Goal: Task Accomplishment & Management: Use online tool/utility

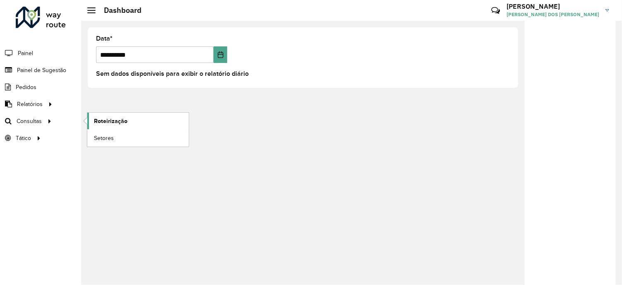
click at [105, 123] on span "Roteirização" at bounding box center [111, 121] width 34 height 9
click at [114, 123] on span "Roteirização" at bounding box center [111, 121] width 34 height 9
click at [99, 123] on span "Roteirização" at bounding box center [111, 121] width 34 height 9
click at [104, 124] on span "Roteirização" at bounding box center [111, 121] width 34 height 9
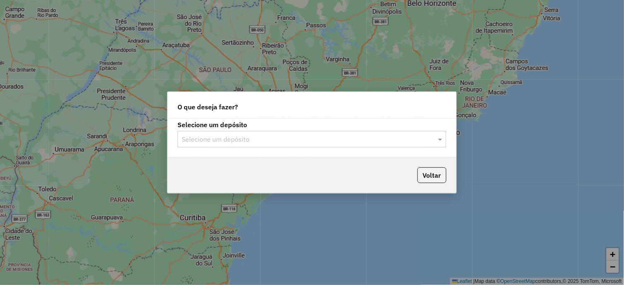
click at [204, 137] on input "text" at bounding box center [304, 140] width 244 height 10
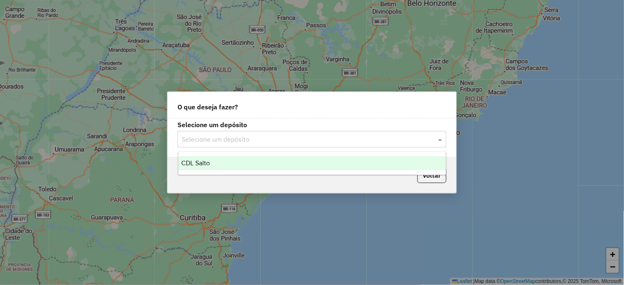
click at [214, 165] on div "CDL Salto" at bounding box center [312, 163] width 268 height 14
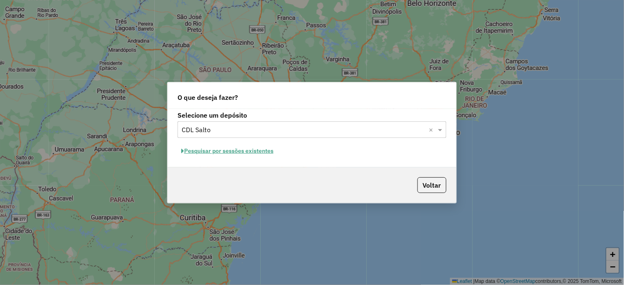
click at [246, 154] on button "Pesquisar por sessões existentes" at bounding box center [228, 150] width 100 height 13
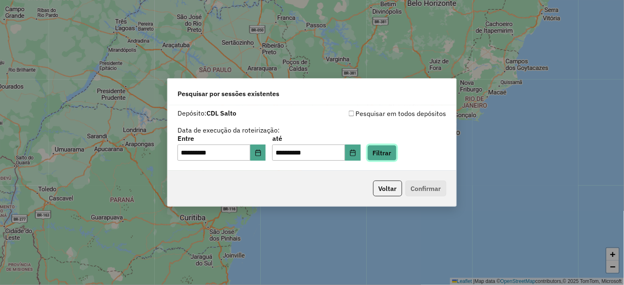
click at [392, 152] on button "Filtrar" at bounding box center [382, 153] width 29 height 16
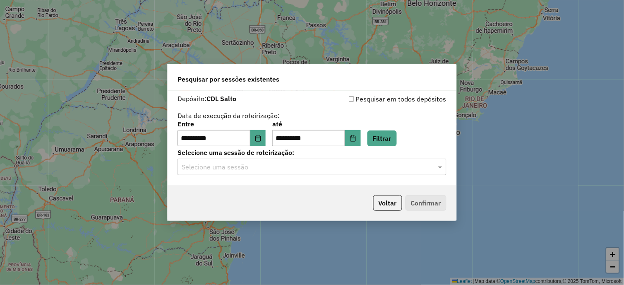
click at [266, 171] on input "text" at bounding box center [304, 167] width 244 height 10
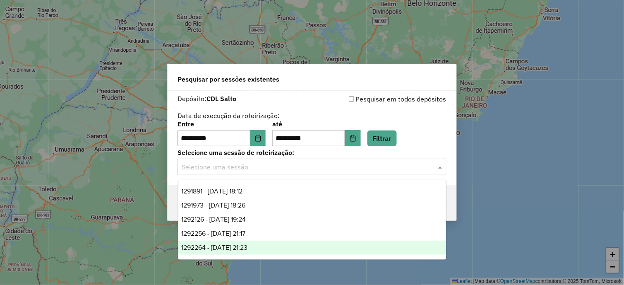
click at [282, 249] on div "1292264 - 10/10/2025 21:23" at bounding box center [312, 247] width 268 height 14
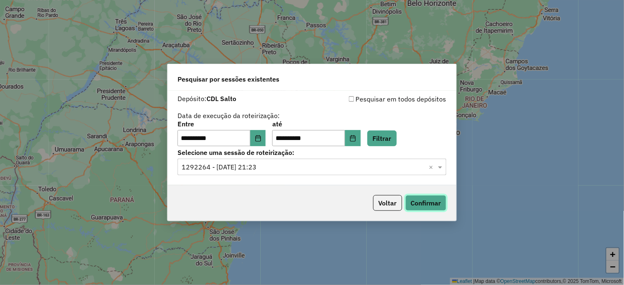
click at [431, 205] on button "Confirmar" at bounding box center [426, 203] width 41 height 16
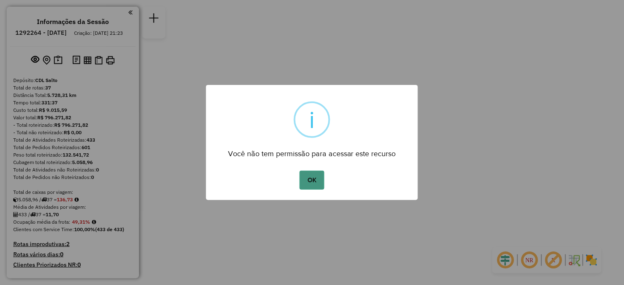
click at [306, 176] on button "OK" at bounding box center [312, 180] width 24 height 19
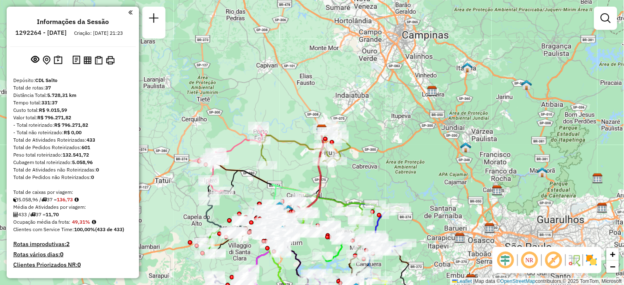
drag, startPoint x: 174, startPoint y: 194, endPoint x: 188, endPoint y: 178, distance: 21.1
click at [188, 179] on div "Janela de atendimento Grade de atendimento Capacidade Transportadoras Veículos …" at bounding box center [312, 142] width 624 height 285
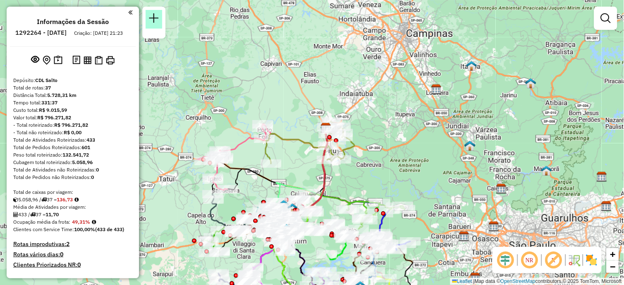
click at [158, 19] on em at bounding box center [154, 18] width 10 height 10
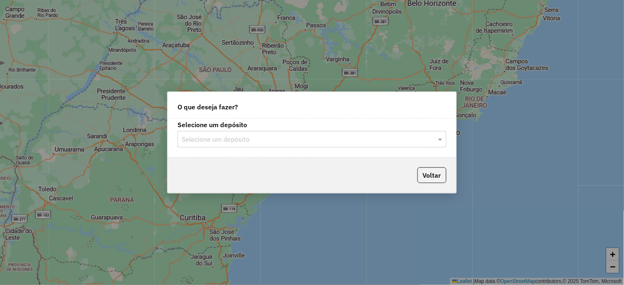
click at [253, 128] on label "Selecione um depósito" at bounding box center [312, 125] width 269 height 10
click at [251, 135] on input "text" at bounding box center [304, 140] width 244 height 10
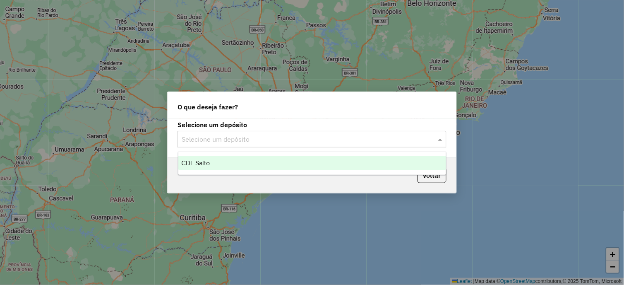
click at [232, 160] on div "CDL Salto" at bounding box center [312, 163] width 268 height 14
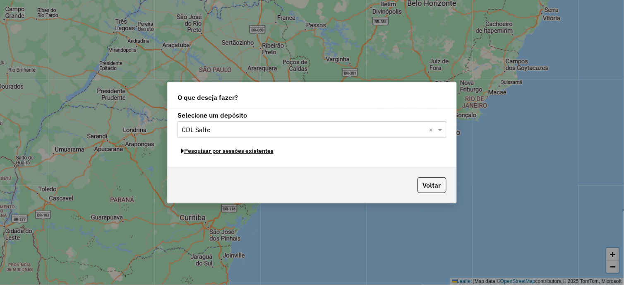
click at [221, 149] on button "Pesquisar por sessões existentes" at bounding box center [228, 150] width 100 height 13
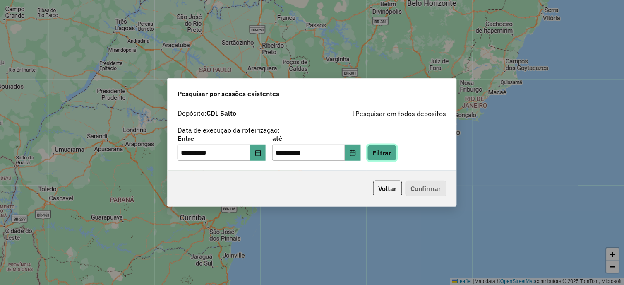
click at [397, 154] on button "Filtrar" at bounding box center [382, 153] width 29 height 16
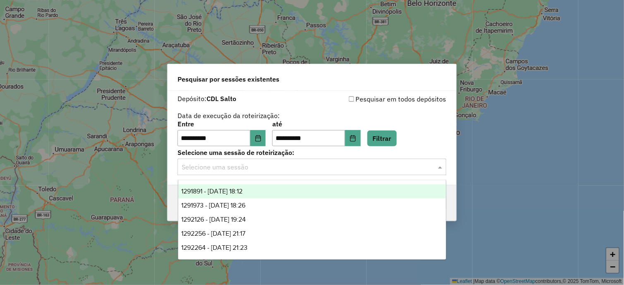
click at [288, 163] on input "text" at bounding box center [304, 167] width 244 height 10
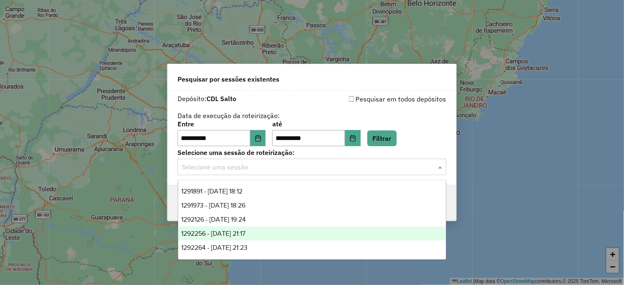
click at [246, 232] on span "1292256 - 10/10/2025 21:17" at bounding box center [214, 233] width 64 height 7
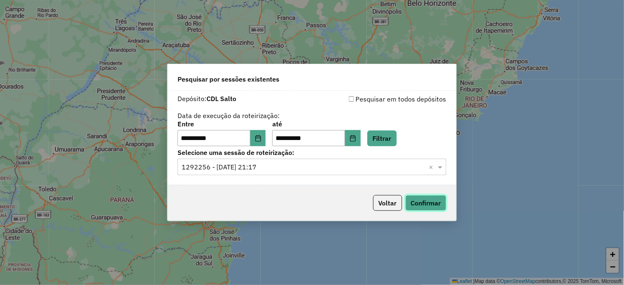
click at [424, 201] on button "Confirmar" at bounding box center [426, 203] width 41 height 16
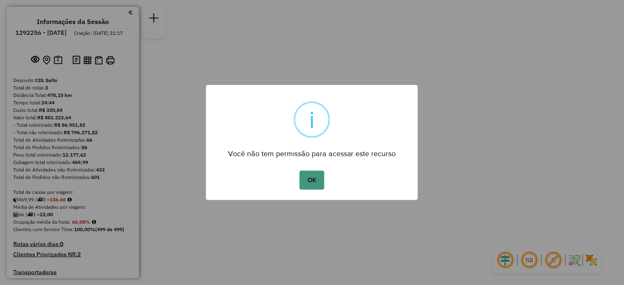
click at [303, 185] on button "OK" at bounding box center [312, 180] width 24 height 19
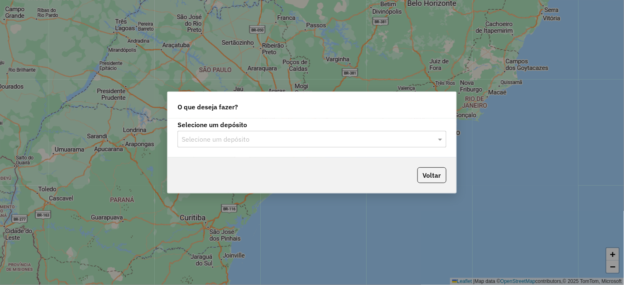
click at [250, 131] on ng-select "Selecione um depósito" at bounding box center [312, 139] width 269 height 17
click at [237, 146] on div "Selecione um depósito" at bounding box center [312, 139] width 269 height 17
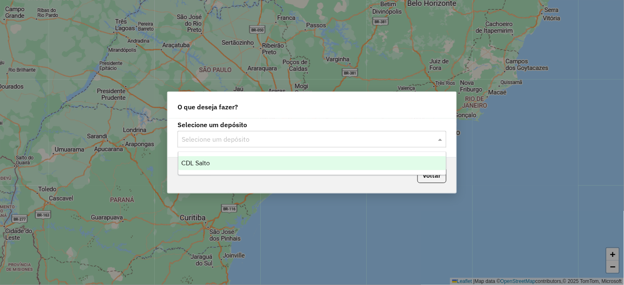
click at [212, 158] on div "CDL Salto" at bounding box center [312, 163] width 268 height 14
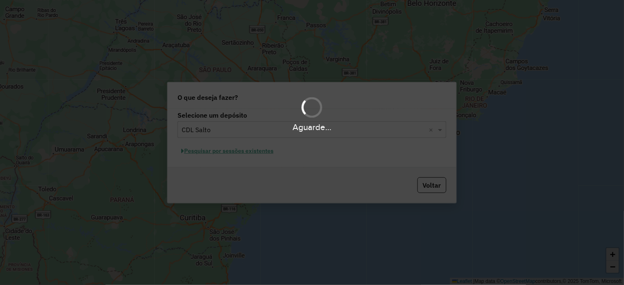
click at [257, 153] on div "Aguarde..." at bounding box center [312, 142] width 624 height 285
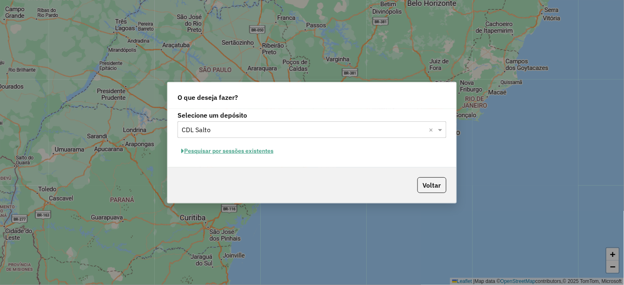
click at [254, 151] on button "Pesquisar por sessões existentes" at bounding box center [228, 150] width 100 height 13
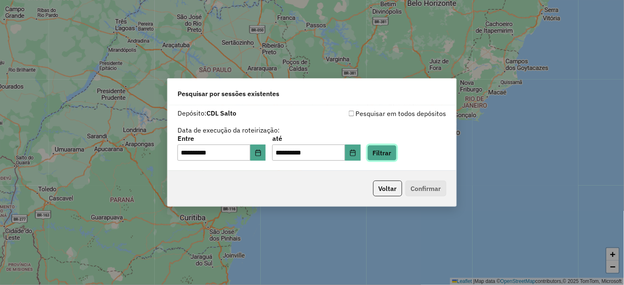
click at [397, 159] on button "Filtrar" at bounding box center [382, 153] width 29 height 16
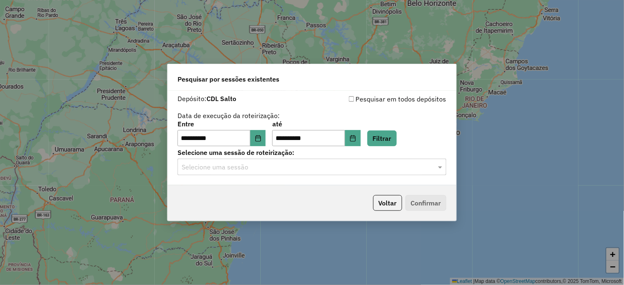
click at [274, 167] on input "text" at bounding box center [304, 167] width 244 height 10
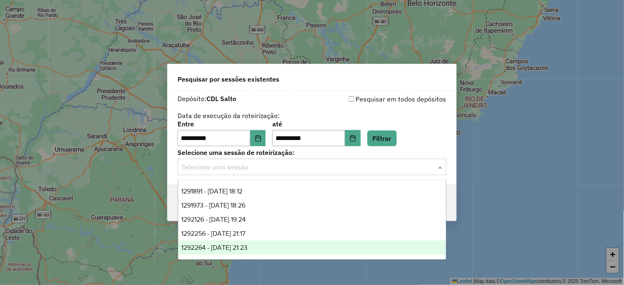
click at [248, 246] on span "1292264 - 10/10/2025 21:23" at bounding box center [215, 247] width 66 height 7
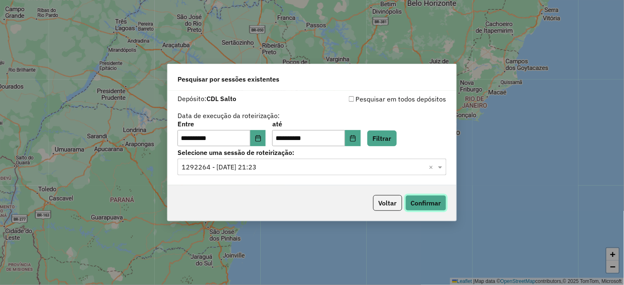
click at [423, 211] on button "Confirmar" at bounding box center [426, 203] width 41 height 16
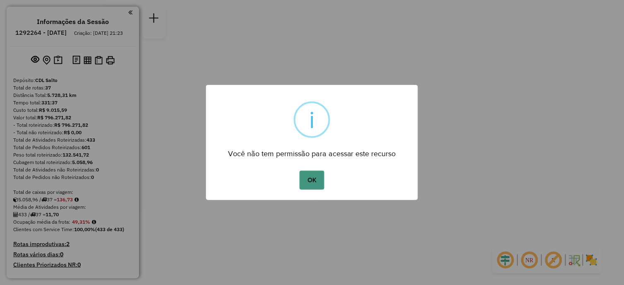
click at [316, 179] on button "OK" at bounding box center [312, 180] width 24 height 19
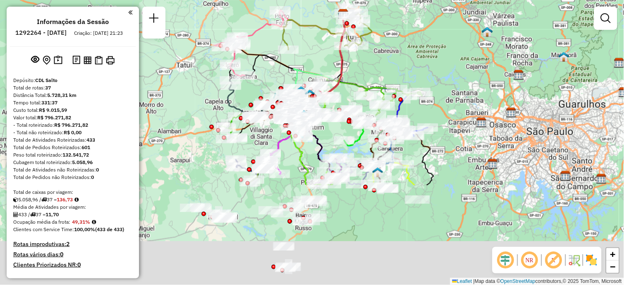
drag, startPoint x: 301, startPoint y: 166, endPoint x: 334, endPoint y: 38, distance: 132.9
click at [334, 38] on icon at bounding box center [327, 28] width 89 height 42
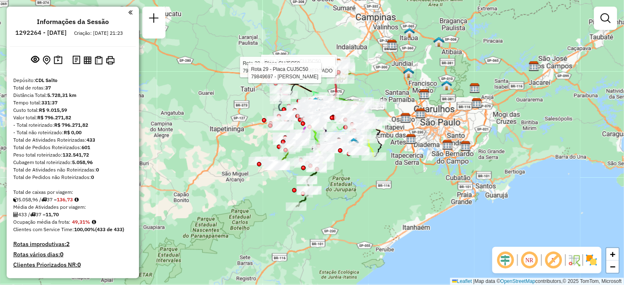
drag, startPoint x: 394, startPoint y: 88, endPoint x: 391, endPoint y: 105, distance: 17.2
click at [391, 105] on div "Rota 29 - Placa CUJ5C50 79850978 - MERSON DAMATO Rota 29 - Placa CUJ5C50 798519…" at bounding box center [312, 142] width 624 height 285
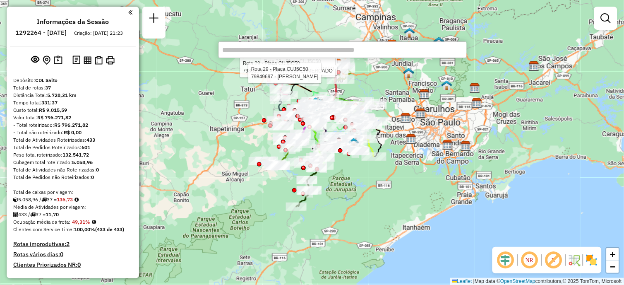
type input "*****"
click at [472, 146] on div "Rota 29 - Placa CUJ5C50 79850978 - MERSON DAMATO Rota 29 - Placa CUJ5C50 798519…" at bounding box center [312, 142] width 624 height 285
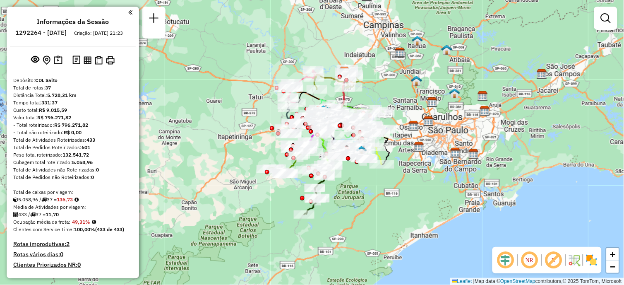
drag, startPoint x: 399, startPoint y: 179, endPoint x: 407, endPoint y: 187, distance: 11.1
click at [407, 187] on div "Janela de atendimento Grade de atendimento Capacidade Transportadoras Veículos …" at bounding box center [312, 142] width 624 height 285
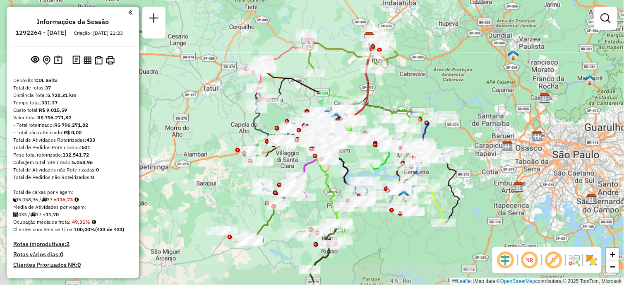
drag, startPoint x: 221, startPoint y: 89, endPoint x: 229, endPoint y: 61, distance: 29.2
click at [224, 61] on div "Janela de atendimento Grade de atendimento Capacidade Transportadoras Veículos …" at bounding box center [312, 142] width 624 height 285
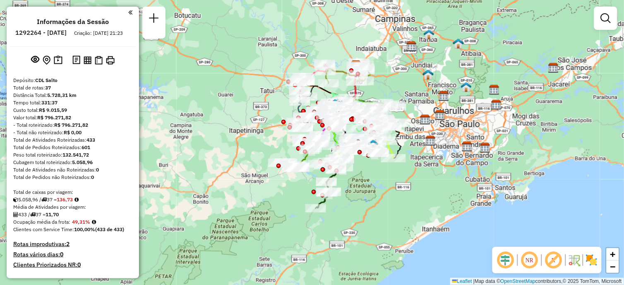
drag, startPoint x: 475, startPoint y: 137, endPoint x: 414, endPoint y: 130, distance: 61.3
click at [414, 130] on div "Janela de atendimento Grade de atendimento Capacidade Transportadoras Veículos …" at bounding box center [312, 142] width 624 height 285
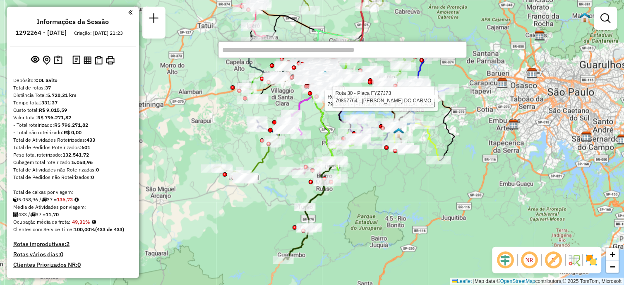
click at [411, 199] on div "Rota 9 - Placa FKH6B68 79838821 - SILVANA DA SILVA BAL Rota 30 - Placa FYZ7J73 …" at bounding box center [312, 142] width 624 height 285
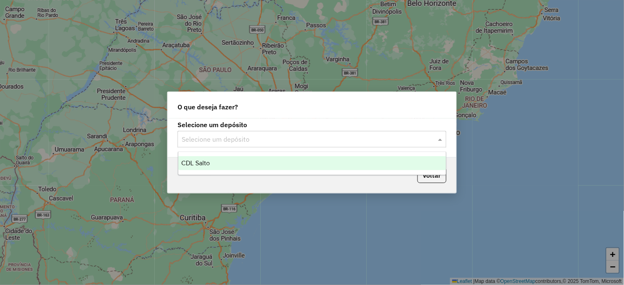
click at [245, 135] on input "text" at bounding box center [304, 140] width 244 height 10
click at [233, 161] on div "CDL Salto" at bounding box center [312, 163] width 268 height 14
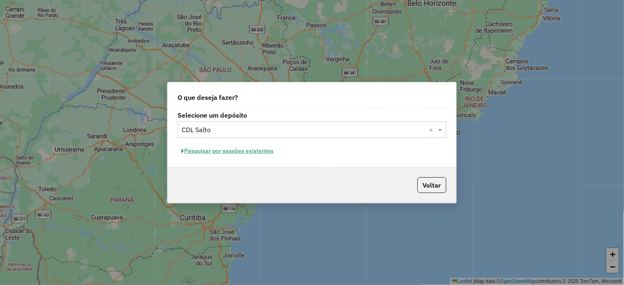
click at [236, 151] on button "Pesquisar por sessões existentes" at bounding box center [228, 150] width 100 height 13
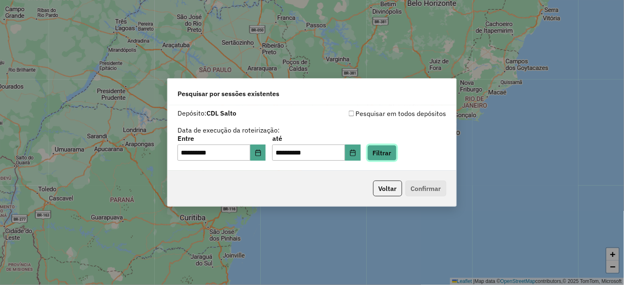
click at [397, 156] on button "Filtrar" at bounding box center [382, 153] width 29 height 16
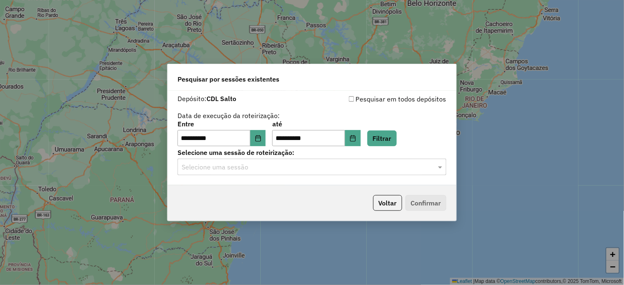
click at [291, 169] on input "text" at bounding box center [304, 167] width 244 height 10
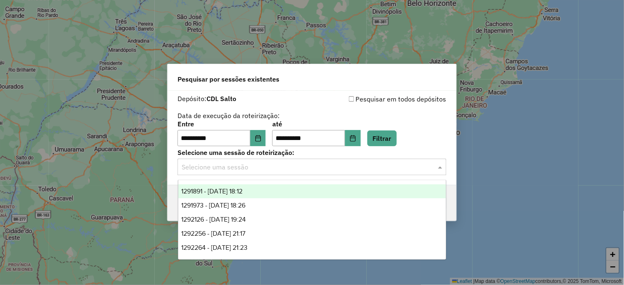
click at [243, 188] on span "1291891 - 10/10/2025 18:12" at bounding box center [212, 191] width 61 height 7
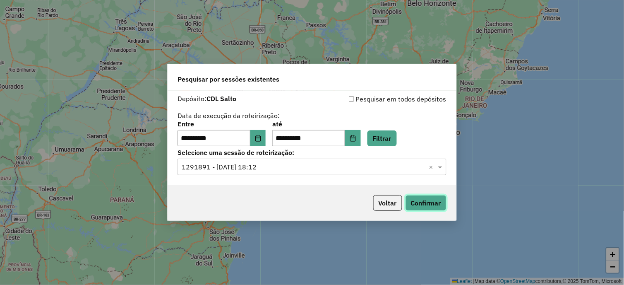
click at [419, 207] on button "Confirmar" at bounding box center [426, 203] width 41 height 16
click at [274, 167] on input "text" at bounding box center [304, 167] width 244 height 10
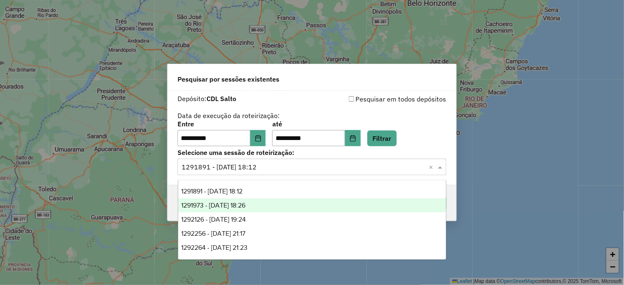
click at [268, 200] on div "1291973 - 10/10/2025 18:26" at bounding box center [312, 205] width 268 height 14
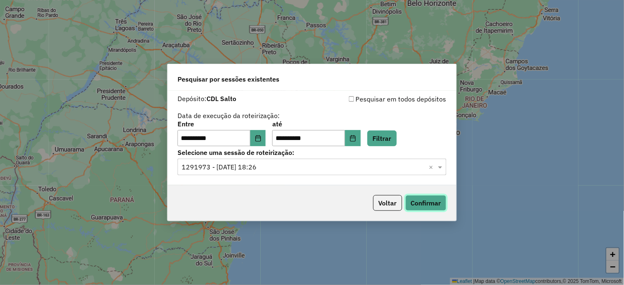
click at [435, 208] on button "Confirmar" at bounding box center [426, 203] width 41 height 16
click at [274, 153] on label "Selecione uma sessão de roteirização:" at bounding box center [312, 152] width 269 height 10
click at [274, 155] on label "Selecione uma sessão de roteirização:" at bounding box center [312, 152] width 269 height 10
click at [278, 164] on input "text" at bounding box center [304, 167] width 244 height 10
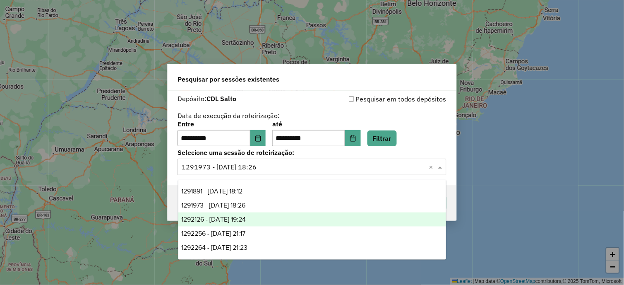
click at [272, 214] on div "1292126 - 10/10/2025 19:24" at bounding box center [312, 219] width 268 height 14
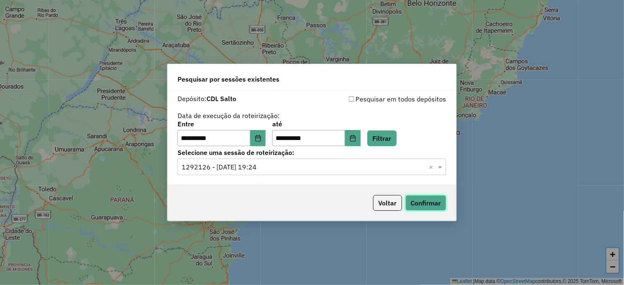
click at [411, 204] on button "Confirmar" at bounding box center [426, 203] width 41 height 16
click at [291, 169] on input "text" at bounding box center [304, 167] width 244 height 10
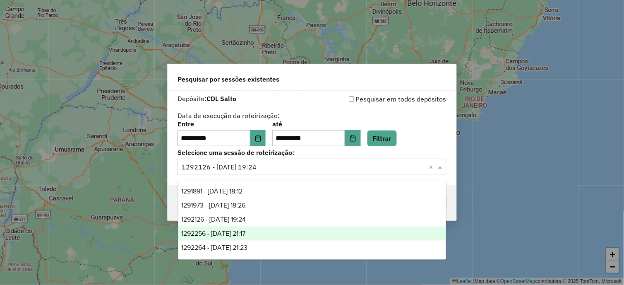
click at [271, 232] on div "1292256 - 10/10/2025 21:17" at bounding box center [312, 233] width 268 height 14
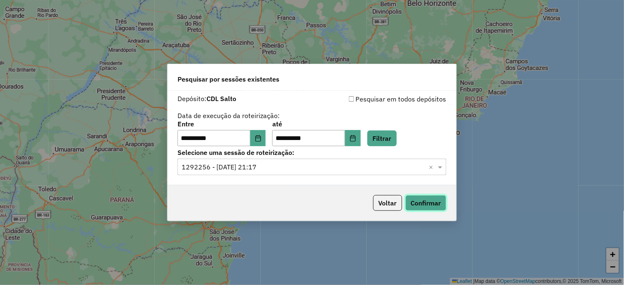
click at [411, 204] on button "Confirmar" at bounding box center [426, 203] width 41 height 16
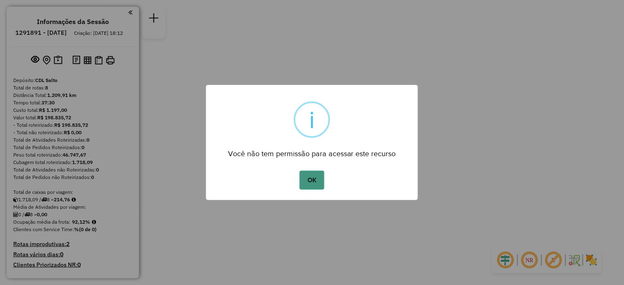
click at [308, 175] on button "OK" at bounding box center [312, 180] width 24 height 19
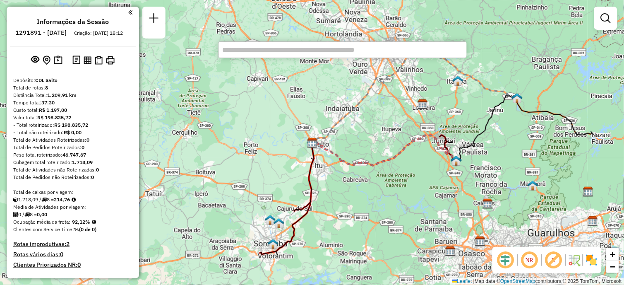
paste input "*****"
type input "*****"
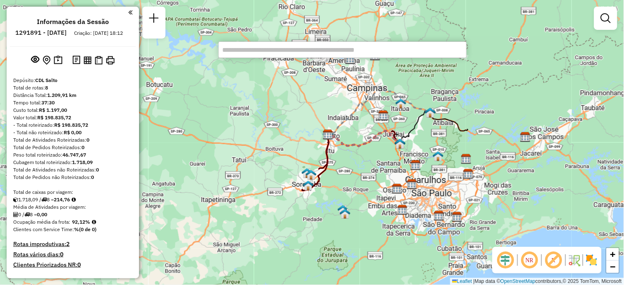
click at [332, 72] on div "Janela de atendimento Grade de atendimento Capacidade Transportadoras Veículos …" at bounding box center [312, 142] width 624 height 285
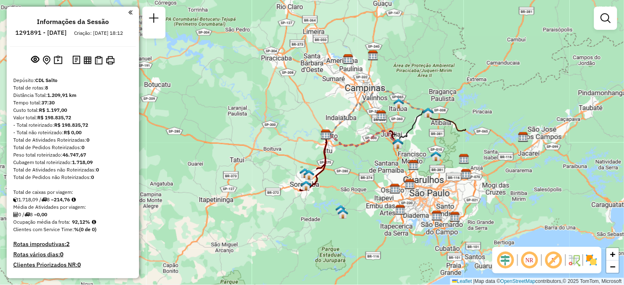
click at [328, 87] on div "Janela de atendimento Grade de atendimento Capacidade Transportadoras Veículos …" at bounding box center [312, 142] width 624 height 285
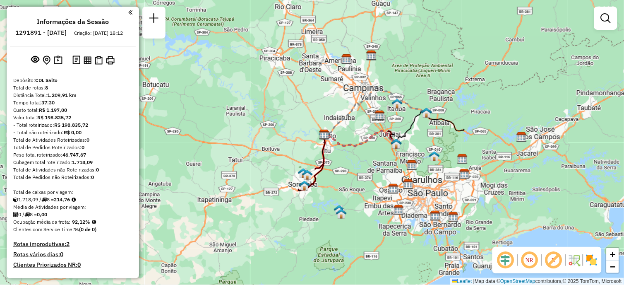
click at [294, 104] on div "Janela de atendimento Grade de atendimento Capacidade Transportadoras Veículos …" at bounding box center [312, 142] width 624 height 285
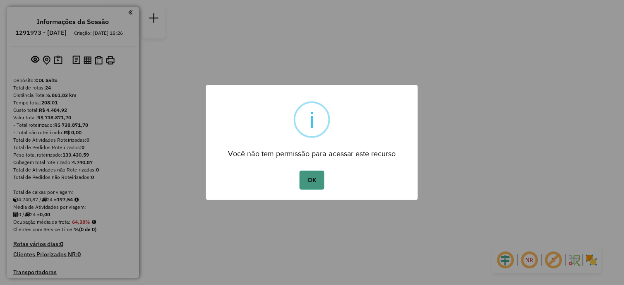
click at [317, 179] on button "OK" at bounding box center [312, 180] width 24 height 19
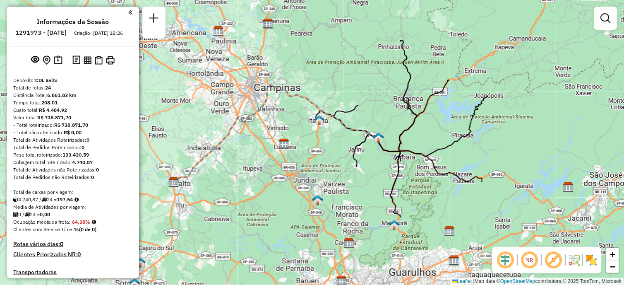
drag, startPoint x: 387, startPoint y: 131, endPoint x: 264, endPoint y: 165, distance: 128.2
click at [264, 165] on div "Janela de atendimento Grade de atendimento Capacidade Transportadoras Veículos …" at bounding box center [312, 142] width 624 height 285
click at [552, 262] on em at bounding box center [554, 260] width 20 height 20
click at [552, 264] on em at bounding box center [554, 260] width 20 height 20
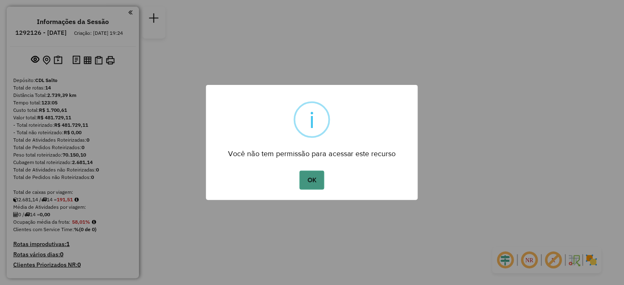
click at [317, 178] on button "OK" at bounding box center [312, 180] width 24 height 19
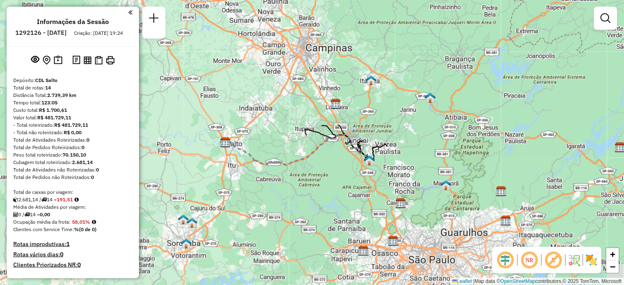
drag, startPoint x: 396, startPoint y: 176, endPoint x: 309, endPoint y: 176, distance: 86.9
click at [309, 176] on div "Janela de atendimento Grade de atendimento Capacidade Transportadoras Veículos …" at bounding box center [312, 142] width 624 height 285
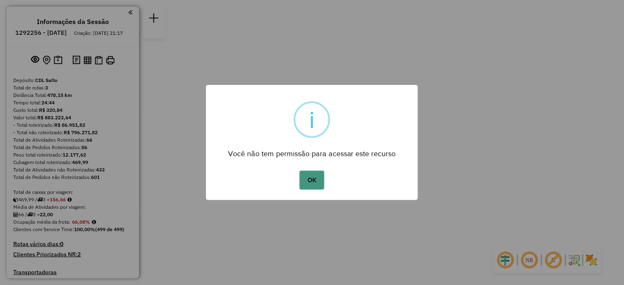
click at [309, 184] on button "OK" at bounding box center [312, 180] width 24 height 19
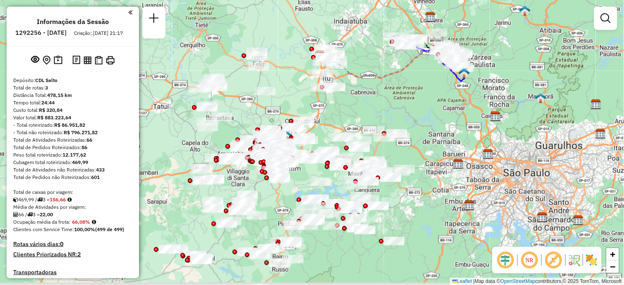
drag, startPoint x: 348, startPoint y: 96, endPoint x: 354, endPoint y: 61, distance: 35.8
click at [355, 32] on div "Janela de atendimento Grade de atendimento Capacidade Transportadoras Veículos …" at bounding box center [312, 142] width 624 height 285
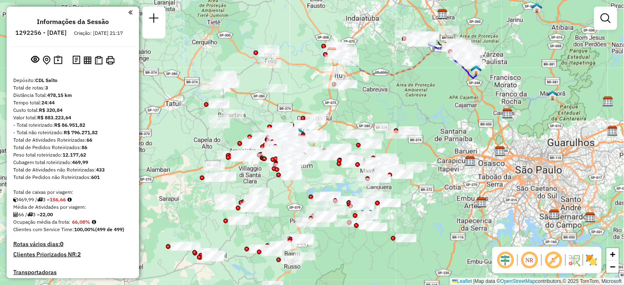
drag, startPoint x: 237, startPoint y: 111, endPoint x: 248, endPoint y: 109, distance: 11.7
click at [248, 109] on div "Janela de atendimento Grade de atendimento Capacidade Transportadoras Veículos …" at bounding box center [312, 142] width 624 height 285
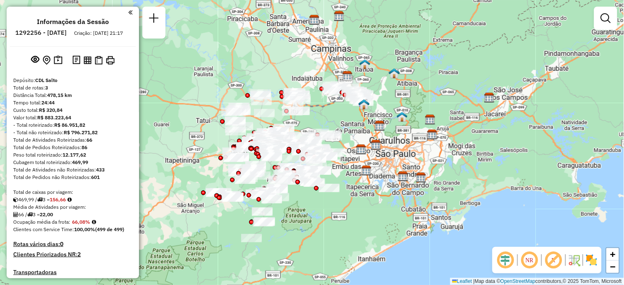
drag, startPoint x: 336, startPoint y: 158, endPoint x: 371, endPoint y: 154, distance: 34.9
click at [371, 154] on div "Janela de atendimento Grade de atendimento Capacidade Transportadoras Veículos …" at bounding box center [312, 142] width 624 height 285
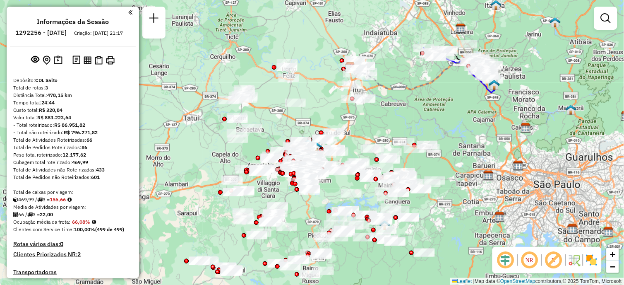
drag, startPoint x: 336, startPoint y: 164, endPoint x: 456, endPoint y: 201, distance: 125.2
click at [456, 201] on div "Janela de atendimento Grade de atendimento Capacidade Transportadoras Veículos …" at bounding box center [312, 142] width 624 height 285
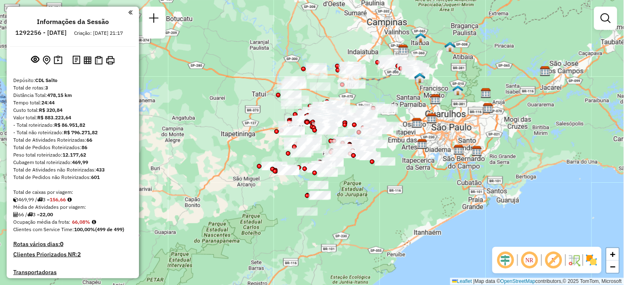
drag, startPoint x: 406, startPoint y: 129, endPoint x: 405, endPoint y: 137, distance: 7.5
click at [405, 137] on div "Janela de atendimento Grade de atendimento Capacidade Transportadoras Veículos …" at bounding box center [312, 142] width 624 height 285
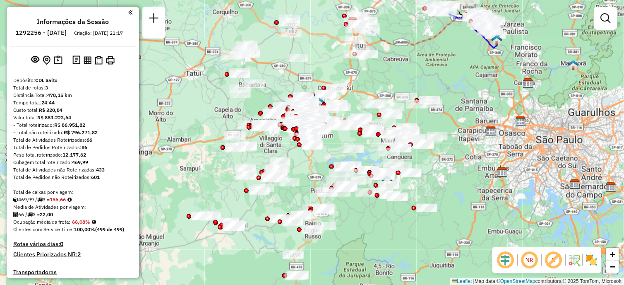
drag, startPoint x: 402, startPoint y: 127, endPoint x: 460, endPoint y: 141, distance: 60.5
click at [460, 141] on div "Janela de atendimento Grade de atendimento Capacidade Transportadoras Veículos …" at bounding box center [312, 142] width 624 height 285
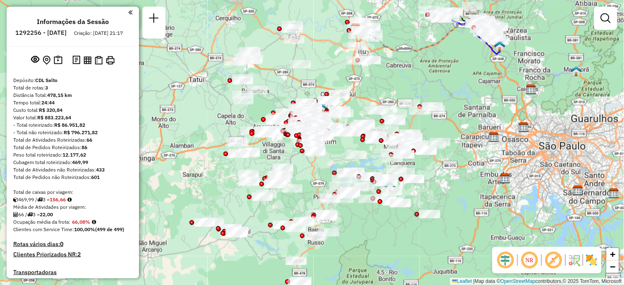
drag, startPoint x: 467, startPoint y: 88, endPoint x: 470, endPoint y: 94, distance: 6.9
click at [470, 94] on div "Janela de atendimento Grade de atendimento Capacidade Transportadoras Veículos …" at bounding box center [312, 142] width 624 height 285
click at [617, 268] on link "−" at bounding box center [613, 266] width 12 height 12
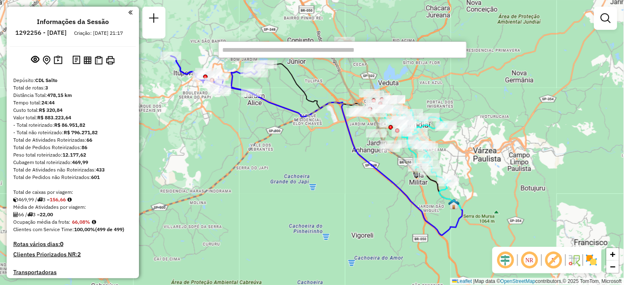
click at [296, 109] on icon at bounding box center [317, 145] width 292 height 179
select select "**********"
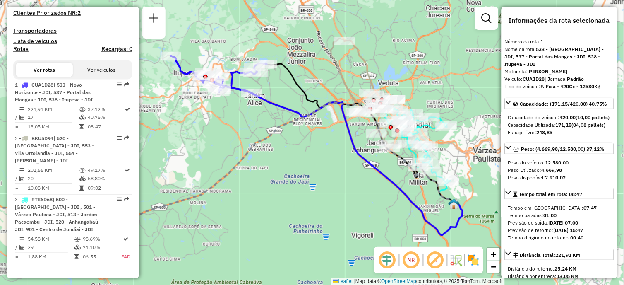
scroll to position [321, 0]
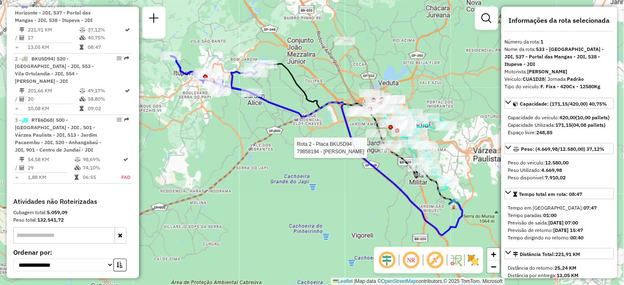
click at [394, 152] on div at bounding box center [390, 148] width 21 height 8
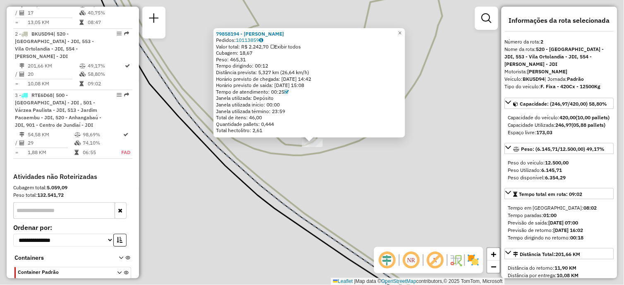
scroll to position [375, 0]
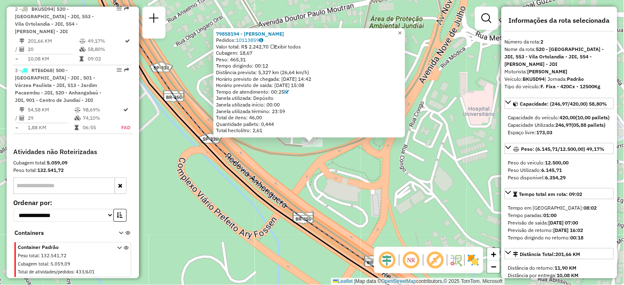
click at [402, 33] on span "×" at bounding box center [400, 32] width 4 height 7
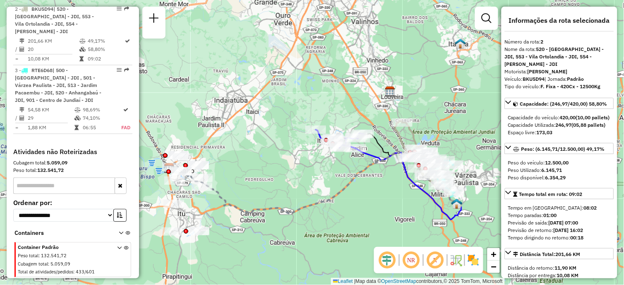
drag, startPoint x: 265, startPoint y: 94, endPoint x: 341, endPoint y: 111, distance: 77.9
click at [341, 111] on div "Janela de atendimento Grade de atendimento Capacidade Transportadoras Veículos …" at bounding box center [312, 142] width 624 height 285
click at [320, 137] on icon at bounding box center [340, 141] width 48 height 22
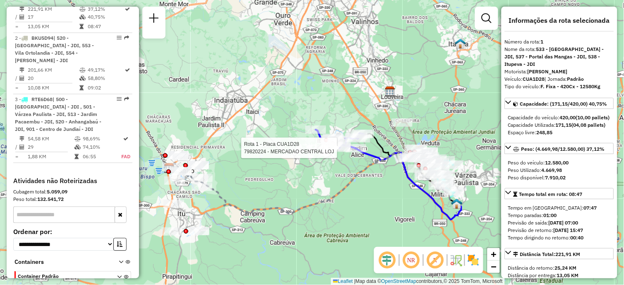
scroll to position [321, 0]
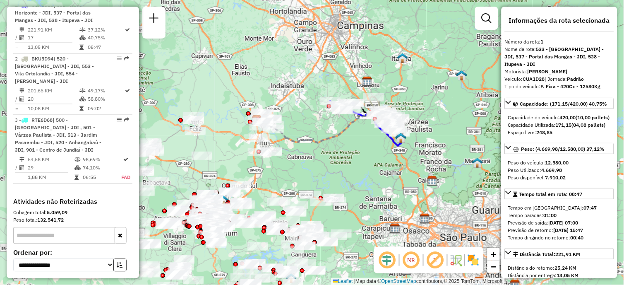
drag, startPoint x: 331, startPoint y: 162, endPoint x: 329, endPoint y: 149, distance: 13.3
click at [329, 149] on div "Janela de atendimento Grade de atendimento Capacidade Transportadoras Veículos …" at bounding box center [312, 142] width 624 height 285
click at [360, 114] on div at bounding box center [350, 110] width 21 height 8
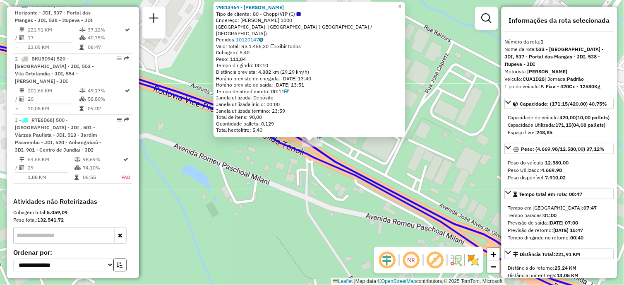
click at [453, 113] on div "79813464 - Henkel Jundiai Tipo de cliente: 80 - Chopp/VIP (C) Endereço: JOSE AL…" at bounding box center [312, 142] width 624 height 285
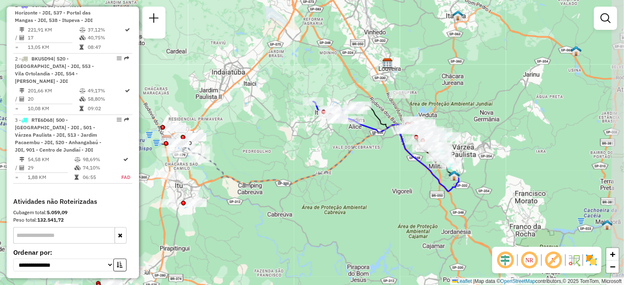
drag, startPoint x: 463, startPoint y: 116, endPoint x: 424, endPoint y: 113, distance: 39.0
click at [424, 113] on div "Janela de atendimento Grade de atendimento Capacidade Transportadoras Veículos …" at bounding box center [312, 142] width 624 height 285
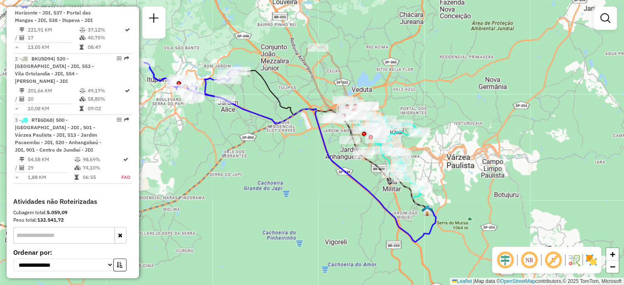
select select "**********"
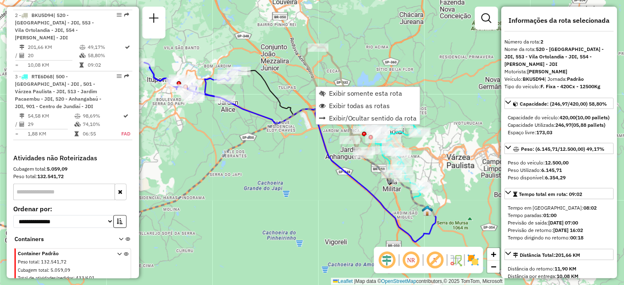
scroll to position [375, 0]
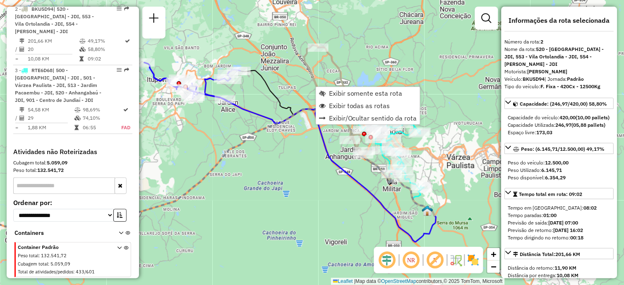
click at [312, 71] on icon at bounding box center [369, 130] width 131 height 171
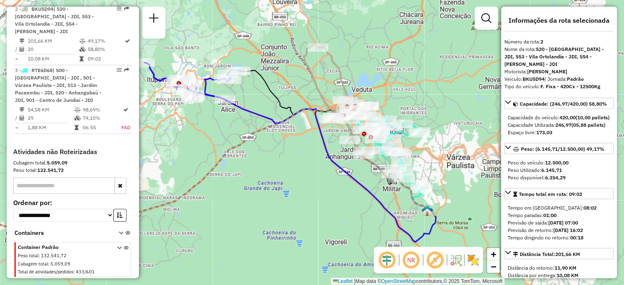
click at [312, 75] on icon at bounding box center [369, 130] width 131 height 171
click at [266, 118] on icon at bounding box center [290, 152] width 292 height 179
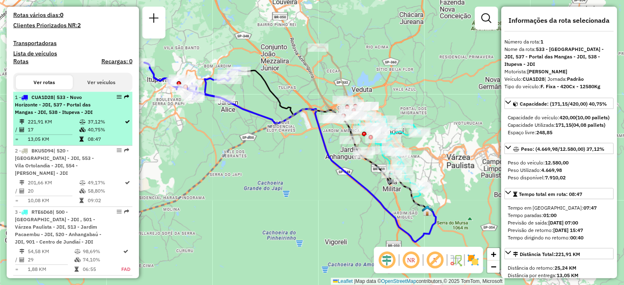
scroll to position [275, 0]
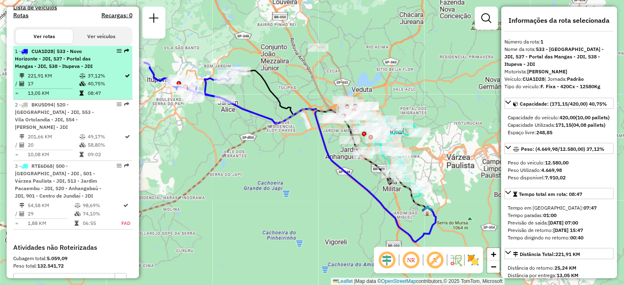
click at [65, 80] on td "221,91 KM" at bounding box center [53, 76] width 52 height 8
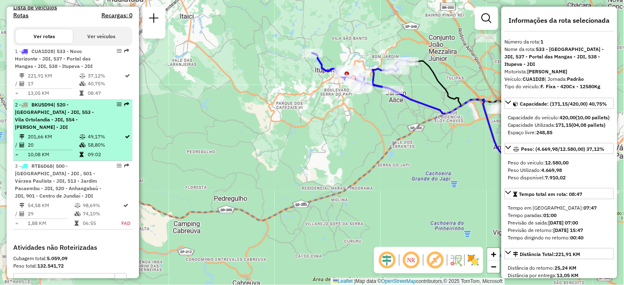
click at [71, 125] on span "| 520 - Anhangabaú - JDI, 553 - Vila Ortolandia - JDI, 554 - Fernandes - JDI" at bounding box center [54, 116] width 79 height 29
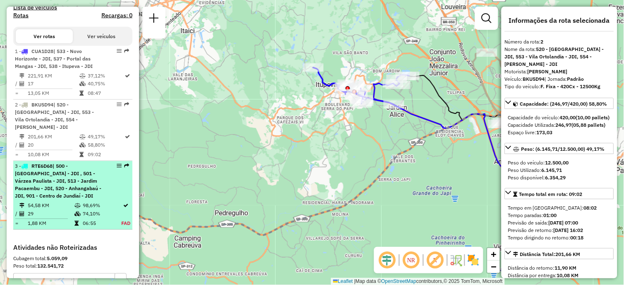
click at [34, 186] on span "| 500 - Jardim do Lago - JDI , 501 - Várzea Paulista - JDI, 513 - Jardim Pacaem…" at bounding box center [58, 181] width 87 height 36
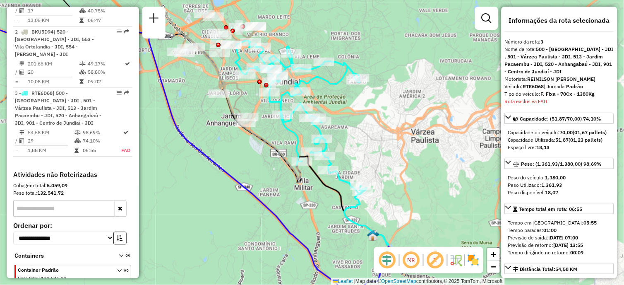
scroll to position [378, 0]
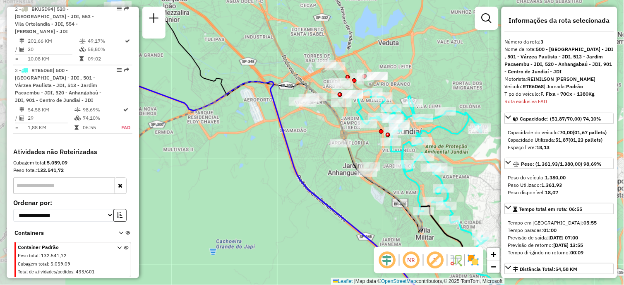
drag, startPoint x: 235, startPoint y: 152, endPoint x: 357, endPoint y: 202, distance: 131.4
click at [357, 202] on div "Janela de atendimento Grade de atendimento Capacidade Transportadoras Veículos …" at bounding box center [312, 142] width 624 height 285
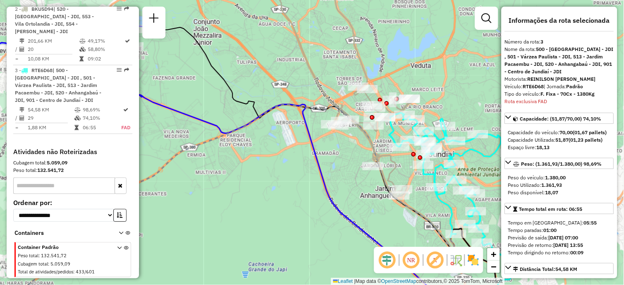
drag, startPoint x: 303, startPoint y: 180, endPoint x: 358, endPoint y: 197, distance: 58.0
click at [358, 197] on div "Janela de atendimento Grade de atendimento Capacidade Transportadoras Veículos …" at bounding box center [312, 142] width 624 height 285
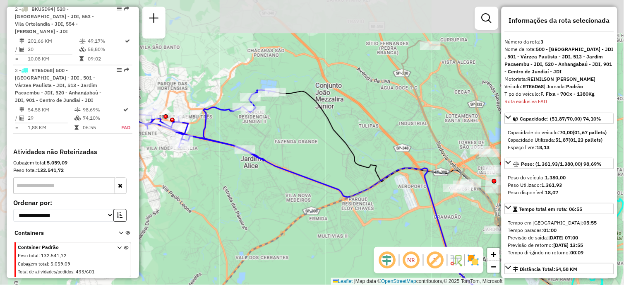
drag, startPoint x: 231, startPoint y: 69, endPoint x: 302, endPoint y: 120, distance: 87.9
click at [302, 120] on div "Janela de atendimento Grade de atendimento Capacidade Transportadoras Veículos …" at bounding box center [312, 142] width 624 height 285
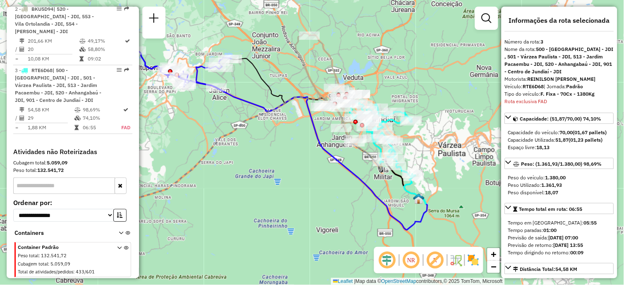
drag, startPoint x: 317, startPoint y: 139, endPoint x: 260, endPoint y: 92, distance: 73.8
click at [260, 92] on div "Janela de atendimento Grade de atendimento Capacidade Transportadoras Veículos …" at bounding box center [312, 142] width 624 height 285
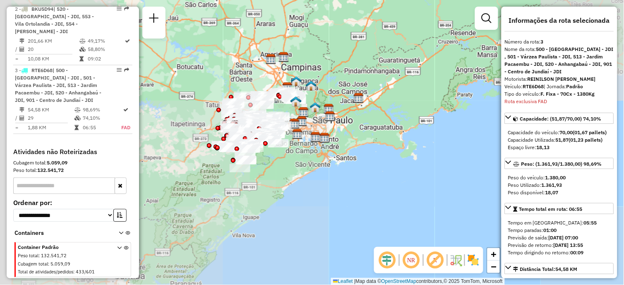
drag, startPoint x: 256, startPoint y: 108, endPoint x: 295, endPoint y: 111, distance: 39.0
click at [292, 111] on div "Janela de atendimento Grade de atendimento Capacidade Transportadoras Veículos …" at bounding box center [312, 142] width 624 height 285
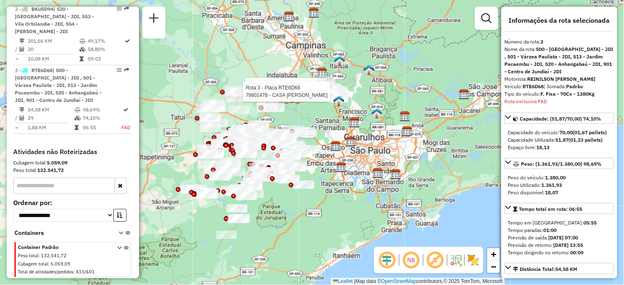
drag, startPoint x: 286, startPoint y: 110, endPoint x: 305, endPoint y: 112, distance: 19.1
click at [305, 112] on div "Rota 2 - Placa BKU5D94 79856294 - ROSEANE CARDOSO Rota 3 - Placa RTE6D68 798014…" at bounding box center [312, 142] width 624 height 285
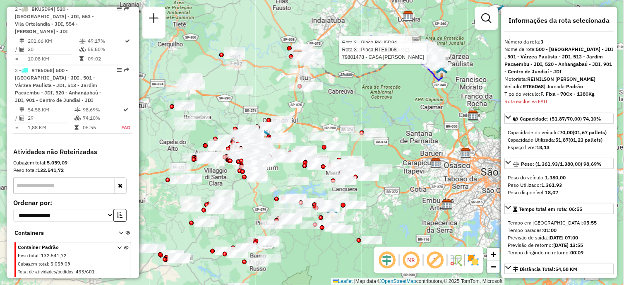
drag, startPoint x: 321, startPoint y: 109, endPoint x: 380, endPoint y: 91, distance: 61.4
click at [380, 91] on div "Rota 2 - Placa BKU5D94 79856294 - ROSEANE CARDOSO Rota 3 - Placa RTE6D68 798014…" at bounding box center [312, 142] width 624 height 285
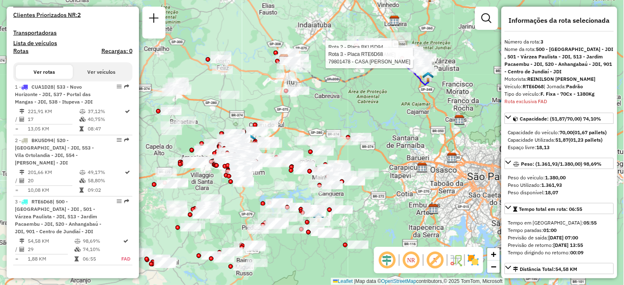
drag, startPoint x: 395, startPoint y: 94, endPoint x: 381, endPoint y: 98, distance: 14.4
click at [381, 98] on div "Rota 2 - Placa BKU5D94 79856294 - ROSEANE CARDOSO Rota 3 - Placa RTE6D68 798014…" at bounding box center [312, 142] width 624 height 285
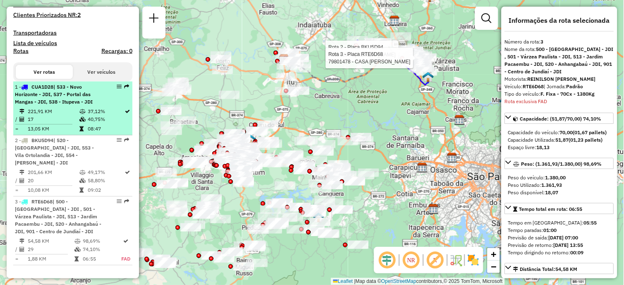
click at [80, 114] on icon at bounding box center [82, 111] width 6 height 5
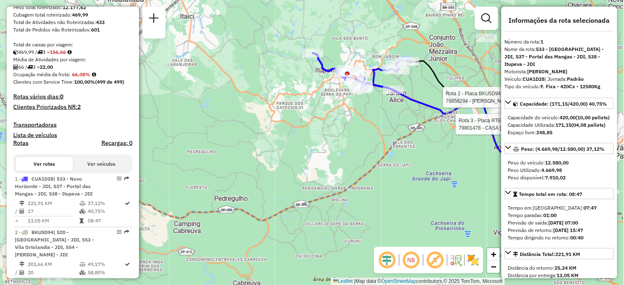
scroll to position [286, 0]
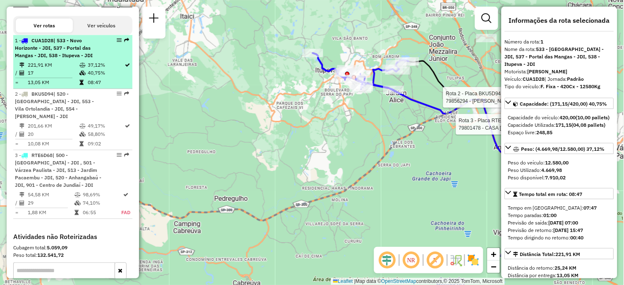
click at [67, 55] on span "| 533 - Novo Horizonte - JDI, 537 - Portal das Mangas - JDI, 538 - Itupeva - JDI" at bounding box center [54, 47] width 78 height 21
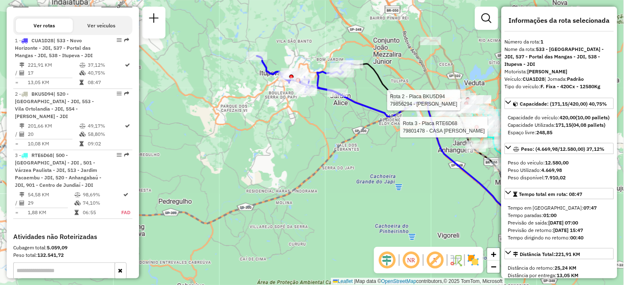
drag, startPoint x: 404, startPoint y: 125, endPoint x: 365, endPoint y: 127, distance: 39.4
click at [365, 127] on icon at bounding box center [252, 162] width 576 height 121
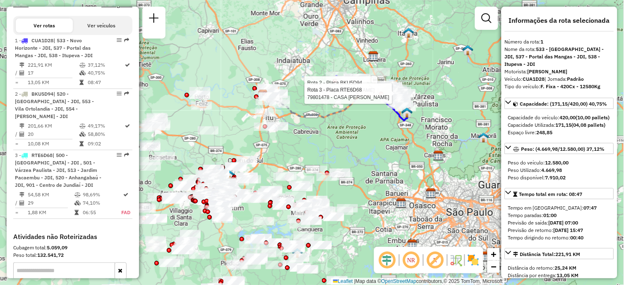
click at [356, 146] on div "Rota 2 - Placa BKU5D94 79856294 - ROSEANE CARDOSO Rota 3 - Placa RTE6D68 798014…" at bounding box center [312, 142] width 624 height 285
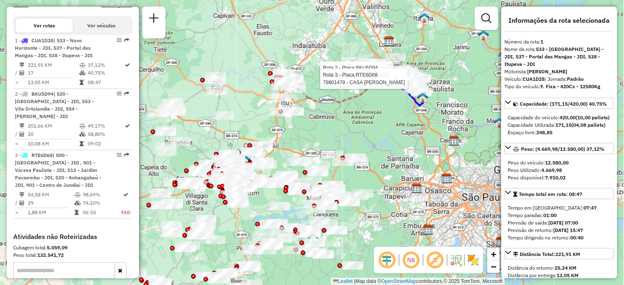
drag, startPoint x: 374, startPoint y: 132, endPoint x: 390, endPoint y: 118, distance: 21.4
click at [390, 118] on div "Rota 2 - Placa BKU5D94 79856294 - ROSEANE CARDOSO Rota 3 - Placa RTE6D68 798014…" at bounding box center [312, 142] width 624 height 285
click at [384, 125] on div "Rota 2 - Placa BKU5D94 79856294 - ROSEANE CARDOSO Rota 3 - Placa RTE6D68 798014…" at bounding box center [312, 142] width 624 height 285
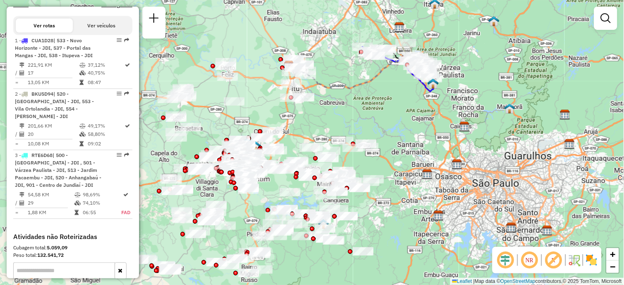
drag, startPoint x: 384, startPoint y: 125, endPoint x: 394, endPoint y: 111, distance: 17.5
click at [394, 111] on div "Janela de atendimento Grade de atendimento Capacidade Transportadoras Veículos …" at bounding box center [312, 142] width 624 height 285
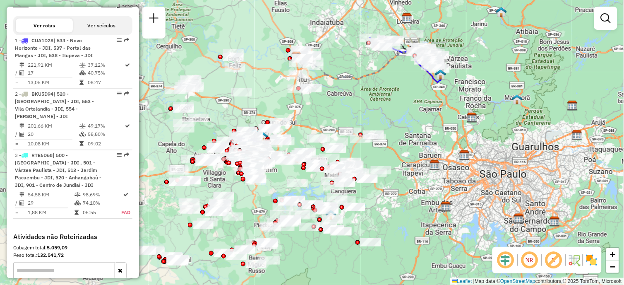
drag, startPoint x: 395, startPoint y: 115, endPoint x: 403, endPoint y: 106, distance: 11.8
click at [403, 106] on div "Janela de atendimento Grade de atendimento Capacidade Transportadoras Veículos …" at bounding box center [312, 142] width 624 height 285
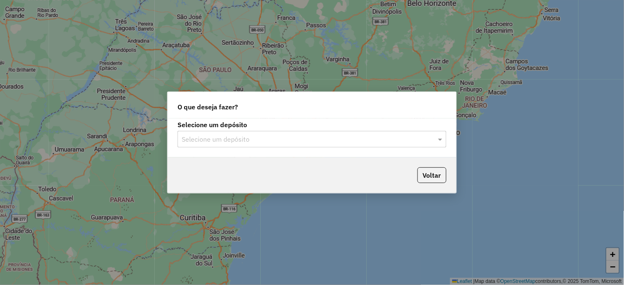
click at [237, 145] on div "Selecione um depósito" at bounding box center [312, 139] width 269 height 17
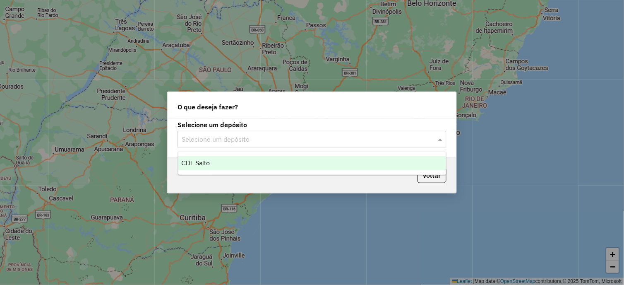
click at [236, 156] on div "CDL Salto" at bounding box center [312, 163] width 268 height 14
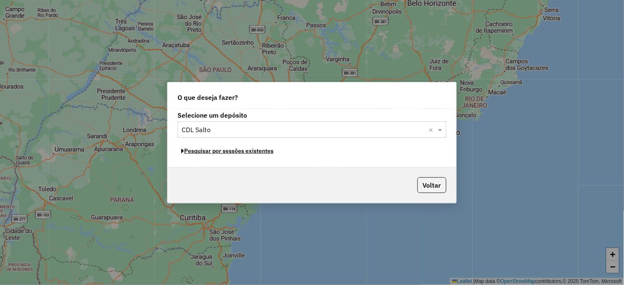
click at [243, 151] on button "Pesquisar por sessões existentes" at bounding box center [228, 150] width 100 height 13
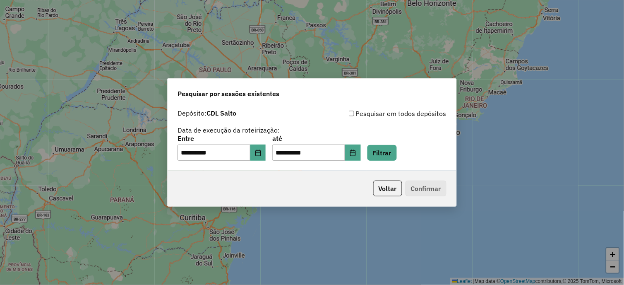
click at [406, 161] on div "**********" at bounding box center [312, 148] width 269 height 26
click at [397, 158] on button "Filtrar" at bounding box center [382, 153] width 29 height 16
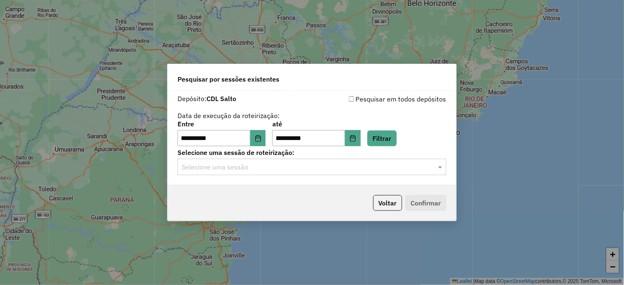
click at [360, 168] on input "text" at bounding box center [304, 167] width 244 height 10
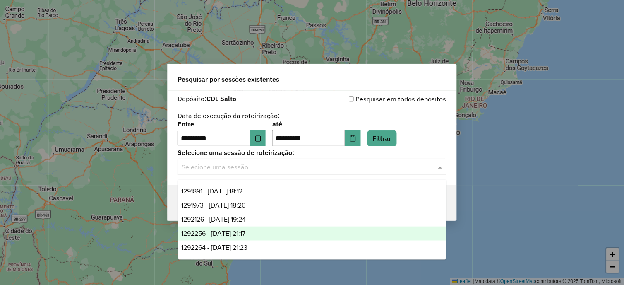
click at [246, 232] on span "1292256 - [DATE] 21:17" at bounding box center [214, 233] width 64 height 7
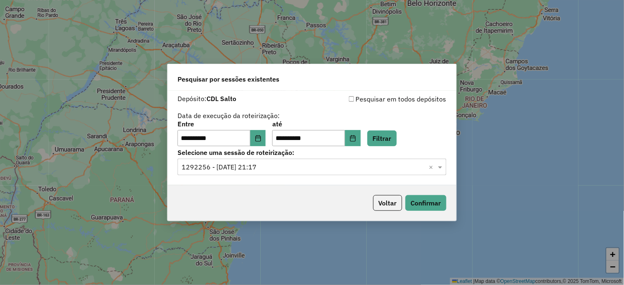
click at [272, 168] on input "text" at bounding box center [304, 167] width 244 height 10
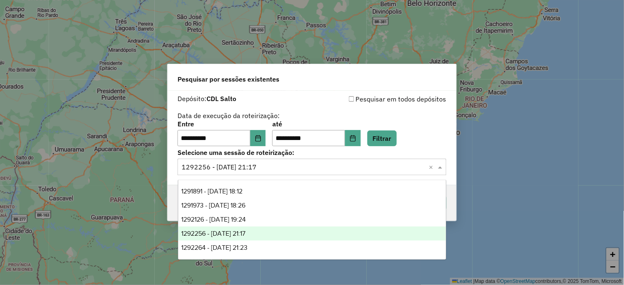
click at [273, 236] on div "1292256 - [DATE] 21:17" at bounding box center [312, 233] width 268 height 14
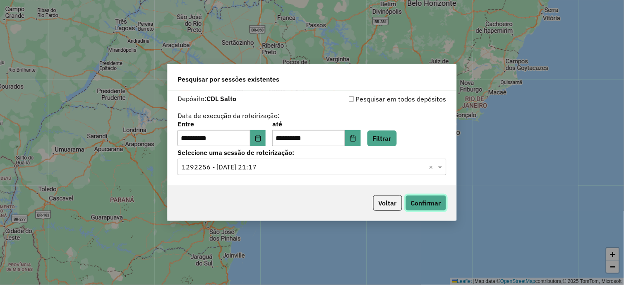
click at [426, 203] on button "Confirmar" at bounding box center [426, 203] width 41 height 16
click at [272, 158] on div "Selecione uma sessão de roteirização: Selecione uma sessão × 1292256 - [DATE] 2…" at bounding box center [312, 162] width 269 height 26
click at [273, 164] on input "text" at bounding box center [304, 167] width 244 height 10
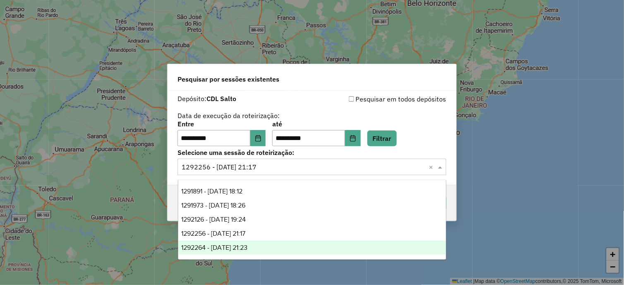
click at [253, 251] on div "1292264 - [DATE] 21:23" at bounding box center [312, 247] width 268 height 14
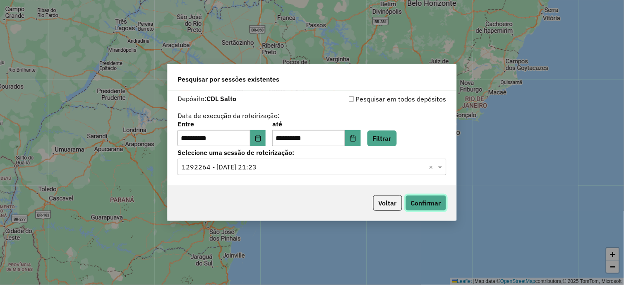
click at [414, 204] on button "Confirmar" at bounding box center [426, 203] width 41 height 16
click at [283, 176] on div "**********" at bounding box center [312, 138] width 289 height 95
click at [284, 161] on div "Selecione uma sessão × 1292264 - 10/10/2025 21:23 ×" at bounding box center [312, 167] width 269 height 17
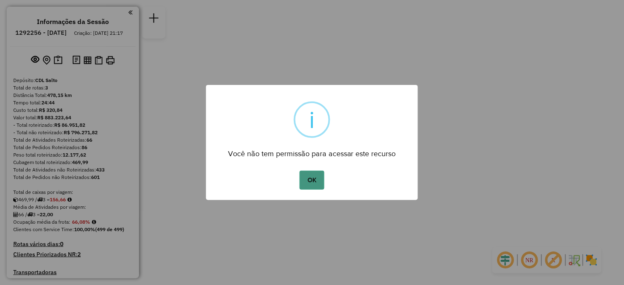
click at [317, 180] on button "OK" at bounding box center [312, 180] width 24 height 19
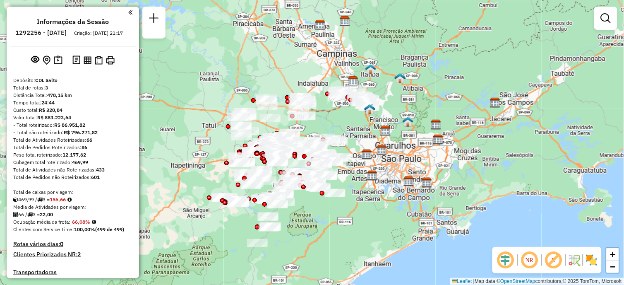
drag, startPoint x: 321, startPoint y: 180, endPoint x: 335, endPoint y: 113, distance: 68.6
click at [335, 112] on icon at bounding box center [334, 103] width 72 height 15
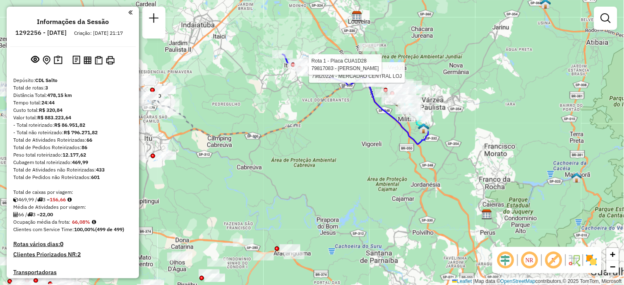
drag, startPoint x: 334, startPoint y: 142, endPoint x: 370, endPoint y: 102, distance: 54.5
click at [359, 117] on div "Rota 1 - Placa CUA1D28 79820224 - MERCADAO CENTRAL LOJ Rota 1 - Placa CUA1D28 7…" at bounding box center [312, 142] width 624 height 285
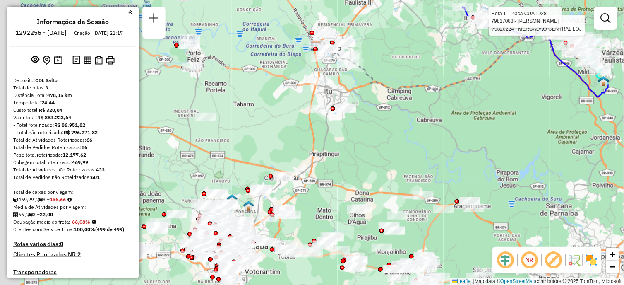
drag, startPoint x: 323, startPoint y: 132, endPoint x: 399, endPoint y: 174, distance: 86.6
click at [476, 97] on div "Rota 1 - Placa CUA1D28 79820224 - MERCADAO CENTRAL LOJ Rota 1 - Placa CUA1D28 7…" at bounding box center [312, 142] width 624 height 285
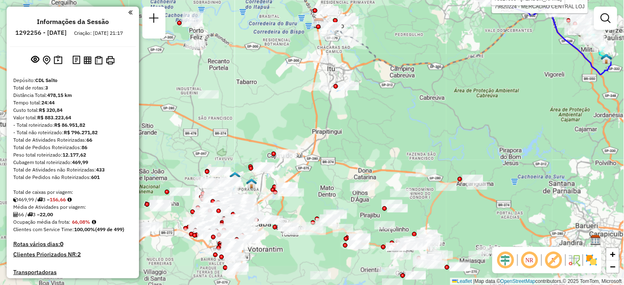
drag, startPoint x: 398, startPoint y: 166, endPoint x: 414, endPoint y: 139, distance: 31.2
click at [414, 139] on div "Rota 1 - Placa CUA1D28 79820224 - MERCADAO CENTRAL LOJ Rota 1 - Placa CUA1D28 7…" at bounding box center [312, 142] width 624 height 285
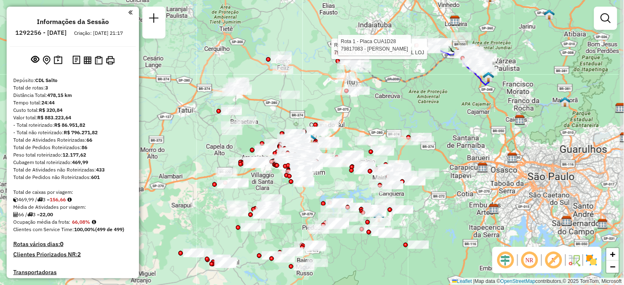
drag, startPoint x: 394, startPoint y: 113, endPoint x: 388, endPoint y: 111, distance: 5.8
click at [388, 111] on div "Rota 1 - Placa CUA1D28 79820224 - MERCADAO CENTRAL LOJ Rota 1 - Placa CUA1D28 7…" at bounding box center [312, 142] width 624 height 285
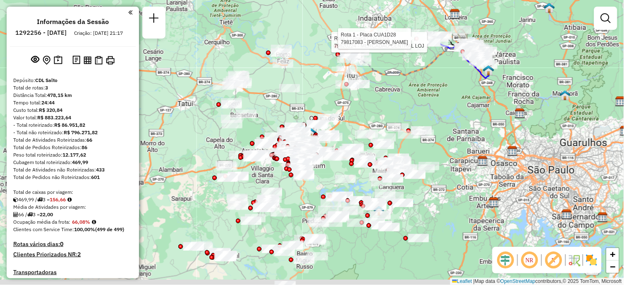
drag, startPoint x: 363, startPoint y: 126, endPoint x: 386, endPoint y: 97, distance: 37.2
click at [369, 122] on div "Rota 1 - Placa CUA1D28 79820224 - MERCADAO CENTRAL LOJ Rota 1 - Placa CUA1D28 7…" at bounding box center [312, 142] width 624 height 285
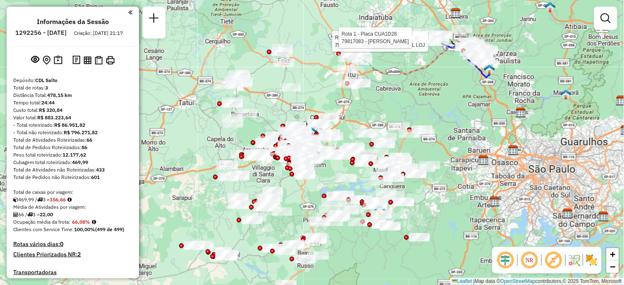
drag, startPoint x: 398, startPoint y: 92, endPoint x: 394, endPoint y: 94, distance: 4.8
click at [394, 94] on div "Rota 1 - Placa CUA1D28 79820224 - MERCADAO CENTRAL LOJ Rota 1 - Placa CUA1D28 7…" at bounding box center [312, 142] width 624 height 285
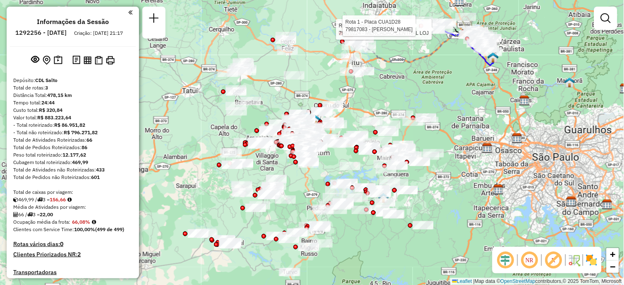
drag, startPoint x: 396, startPoint y: 100, endPoint x: 405, endPoint y: 89, distance: 13.5
click at [405, 89] on div "Rota 1 - Placa CUA1D28 79820224 - MERCADAO CENTRAL LOJ Rota 1 - Placa CUA1D28 7…" at bounding box center [312, 142] width 624 height 285
click at [423, 55] on icon at bounding box center [421, 47] width 144 height 30
select select "**********"
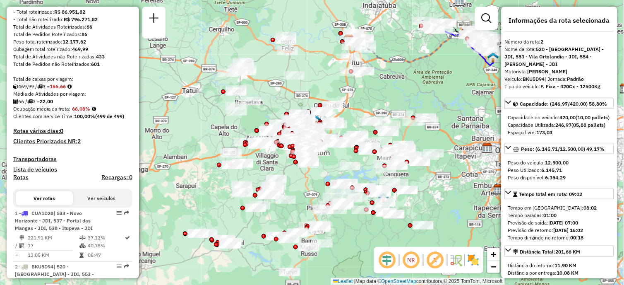
scroll to position [375, 0]
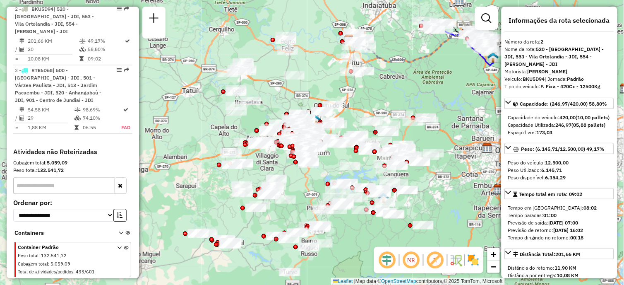
click at [480, 72] on div "Janela de atendimento Grade de atendimento Capacidade Transportadoras Veículos …" at bounding box center [312, 142] width 624 height 285
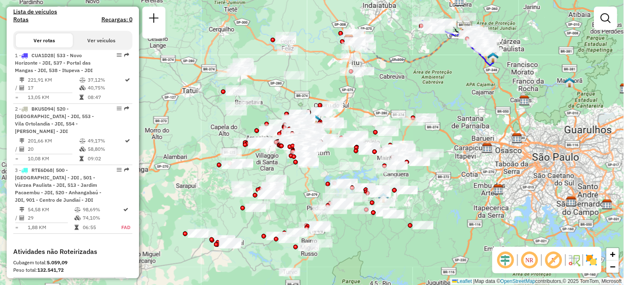
scroll to position [279, 0]
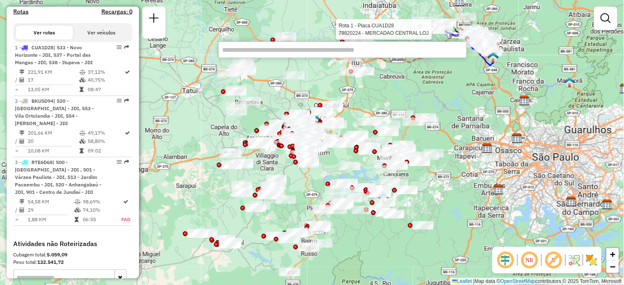
type input "*****"
click at [370, 84] on div "Janela de atendimento Grade de atendimento Capacidade Transportadoras Veículos …" at bounding box center [312, 142] width 624 height 285
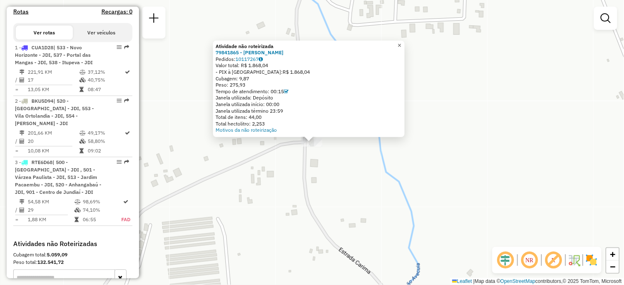
click at [402, 43] on span "×" at bounding box center [400, 45] width 4 height 7
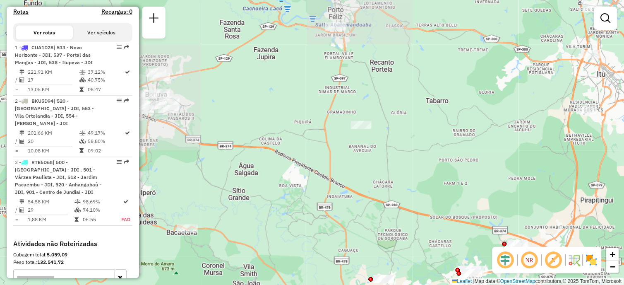
drag, startPoint x: 407, startPoint y: 131, endPoint x: 392, endPoint y: 126, distance: 16.1
click at [392, 126] on div "Janela de atendimento Grade de atendimento Capacidade Transportadoras Veículos …" at bounding box center [312, 142] width 624 height 285
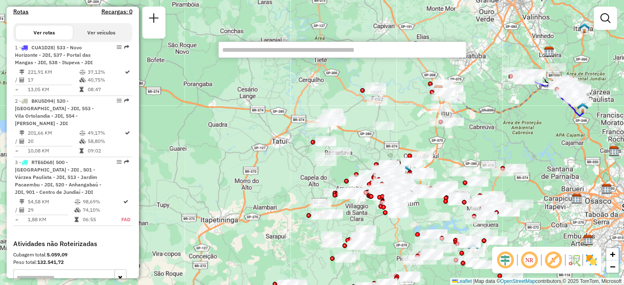
type input "*****"
click at [271, 156] on div "Janela de atendimento Grade de atendimento Capacidade Transportadoras Veículos …" at bounding box center [312, 142] width 624 height 285
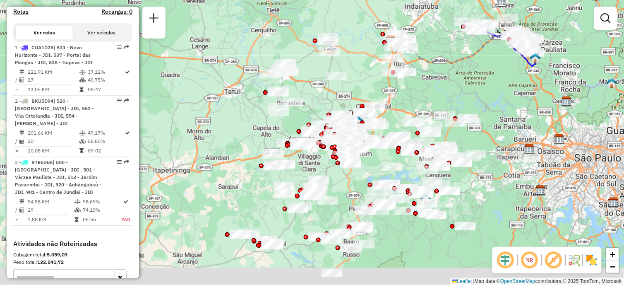
drag, startPoint x: 269, startPoint y: 157, endPoint x: 219, endPoint y: 106, distance: 71.4
click at [219, 106] on div "Janela de atendimento Grade de atendimento Capacidade Transportadoras Veículos …" at bounding box center [312, 142] width 624 height 285
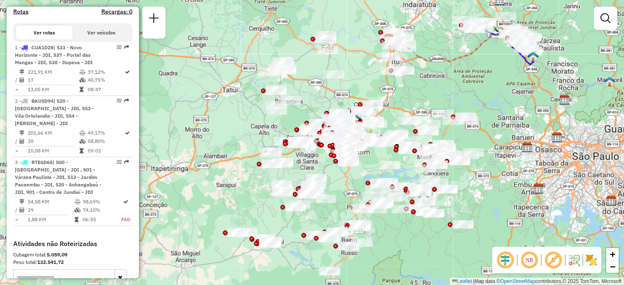
click at [354, 73] on div "Janela de atendimento Grade de atendimento Capacidade Transportadoras Veículos …" at bounding box center [312, 142] width 624 height 285
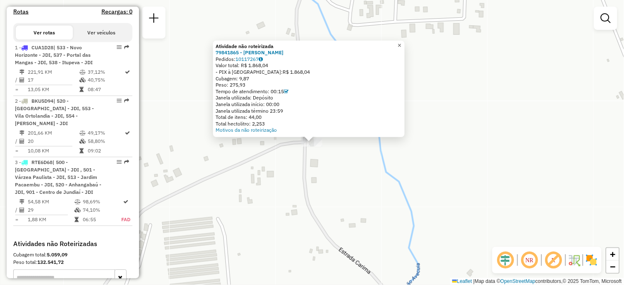
click at [405, 46] on link "×" at bounding box center [400, 46] width 10 height 10
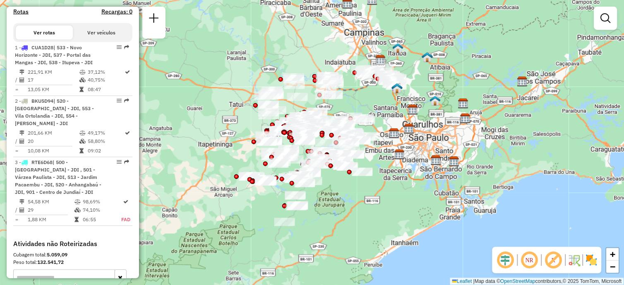
drag, startPoint x: 441, startPoint y: 54, endPoint x: 397, endPoint y: 55, distance: 44.7
click at [397, 55] on div "Janela de atendimento Grade de atendimento Capacidade Transportadoras Veículos …" at bounding box center [312, 142] width 624 height 285
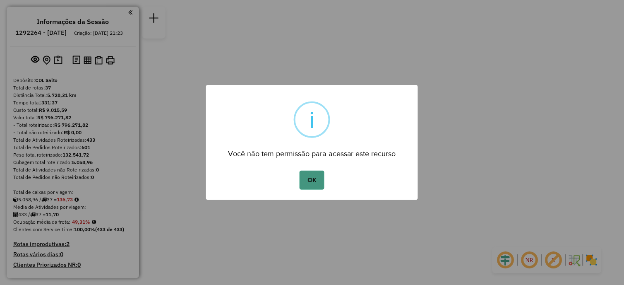
click at [313, 175] on button "OK" at bounding box center [312, 180] width 24 height 19
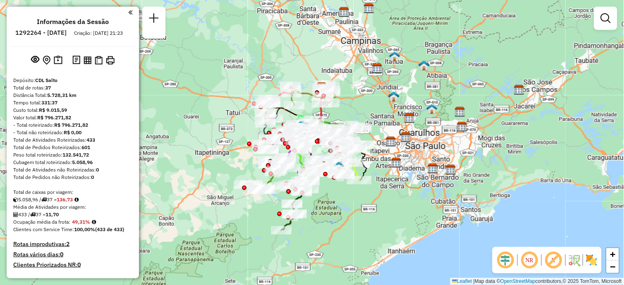
drag, startPoint x: 361, startPoint y: 149, endPoint x: 370, endPoint y: 99, distance: 51.4
click at [370, 99] on div "Janela de atendimento Grade de atendimento Capacidade Transportadoras Veículos …" at bounding box center [312, 142] width 624 height 285
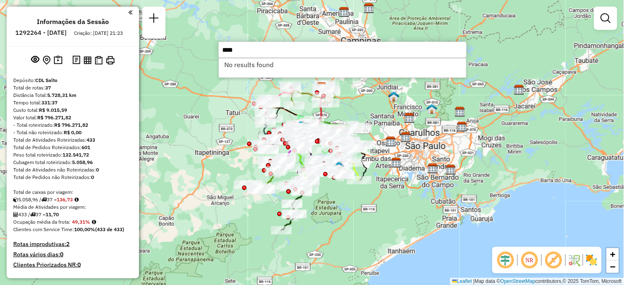
type input "*****"
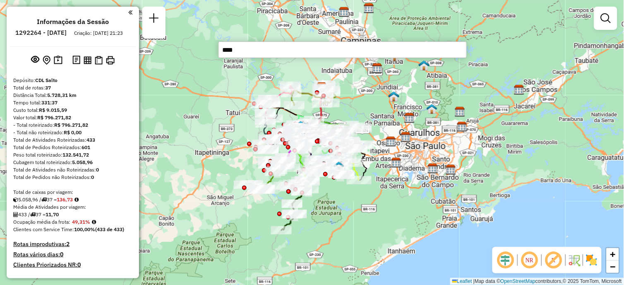
type input "*****"
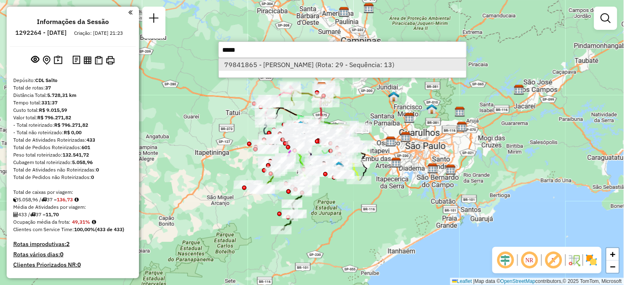
click at [321, 65] on li "79841865 - [PERSON_NAME] (Rota: 29 - Sequência: 13)" at bounding box center [343, 64] width 248 height 12
select select "**********"
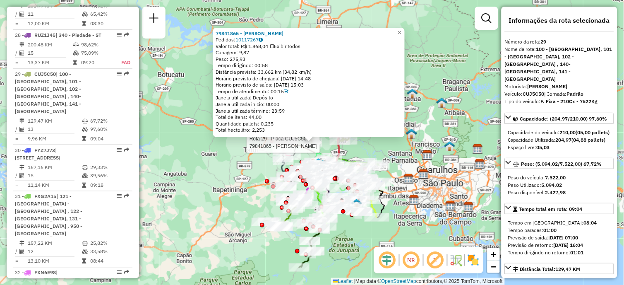
scroll to position [1658, 0]
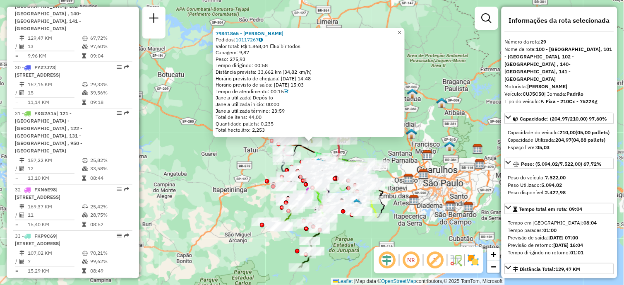
click at [402, 29] on span "×" at bounding box center [400, 32] width 4 height 7
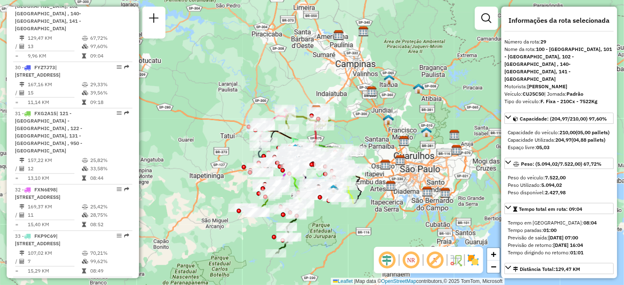
drag, startPoint x: 410, startPoint y: 123, endPoint x: 378, endPoint y: 100, distance: 39.7
click at [378, 100] on div "Janela de atendimento Grade de atendimento Capacidade Transportadoras Veículos …" at bounding box center [312, 142] width 624 height 285
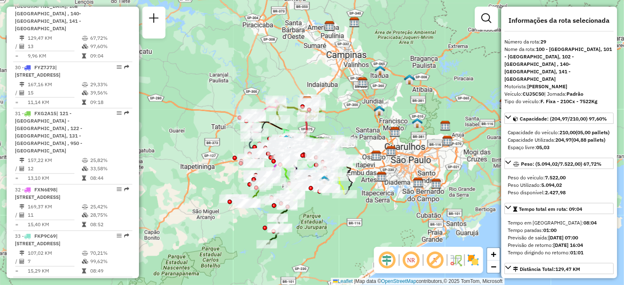
click at [353, 106] on div "Janela de atendimento Grade de atendimento Capacidade Transportadoras Veículos …" at bounding box center [312, 142] width 624 height 285
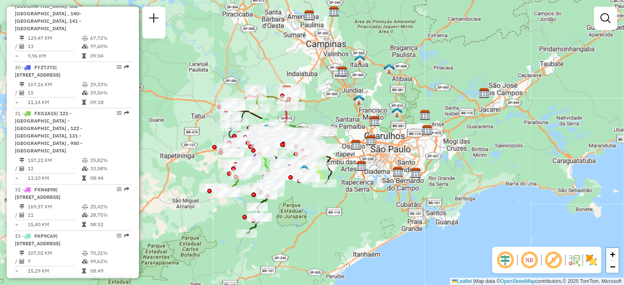
drag, startPoint x: 349, startPoint y: 118, endPoint x: 329, endPoint y: 108, distance: 23.3
click at [329, 108] on div "Janela de atendimento Grade de atendimento Capacidade Transportadoras Veículos …" at bounding box center [312, 142] width 624 height 285
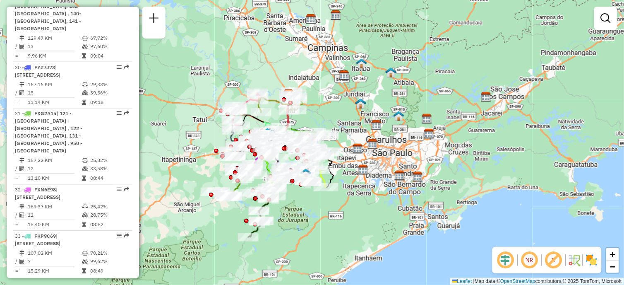
drag, startPoint x: 344, startPoint y: 110, endPoint x: 351, endPoint y: 100, distance: 11.9
click at [346, 114] on div "Janela de atendimento Grade de atendimento Capacidade Transportadoras Veículos …" at bounding box center [312, 142] width 624 height 285
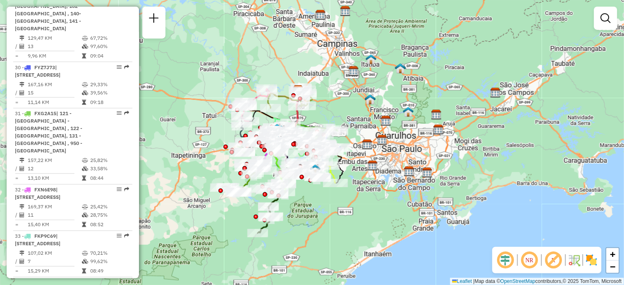
drag, startPoint x: 385, startPoint y: 176, endPoint x: 393, endPoint y: 171, distance: 9.4
click at [393, 171] on div "Janela de atendimento Grade de atendimento Capacidade Transportadoras Veículos …" at bounding box center [312, 142] width 624 height 285
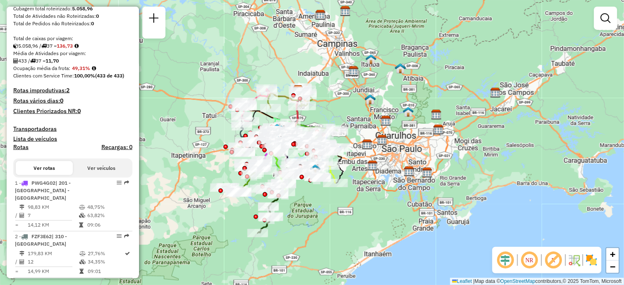
scroll to position [0, 0]
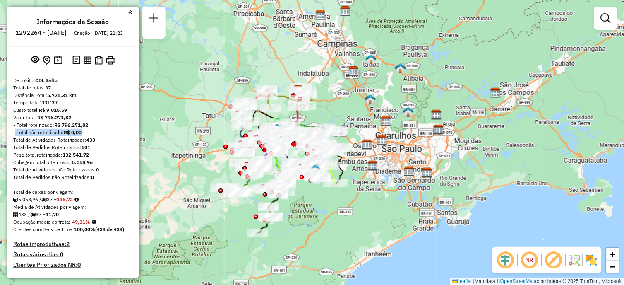
drag, startPoint x: 12, startPoint y: 139, endPoint x: 85, endPoint y: 138, distance: 73.7
